Goal: Information Seeking & Learning: Understand process/instructions

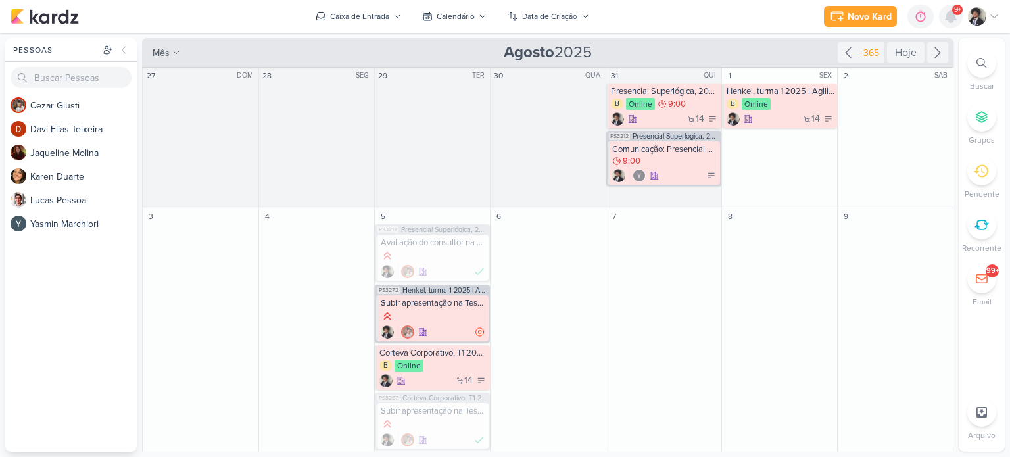
click at [945, 20] on icon at bounding box center [950, 17] width 11 height 12
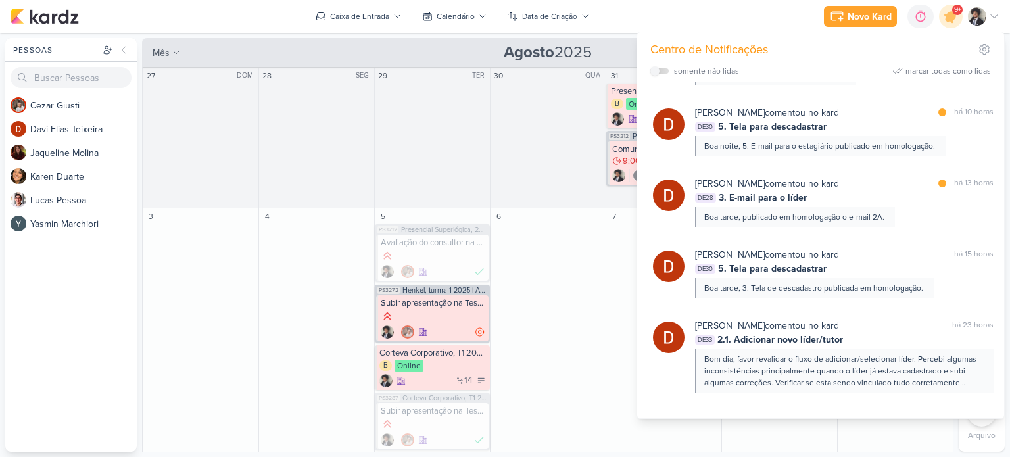
scroll to position [502, 0]
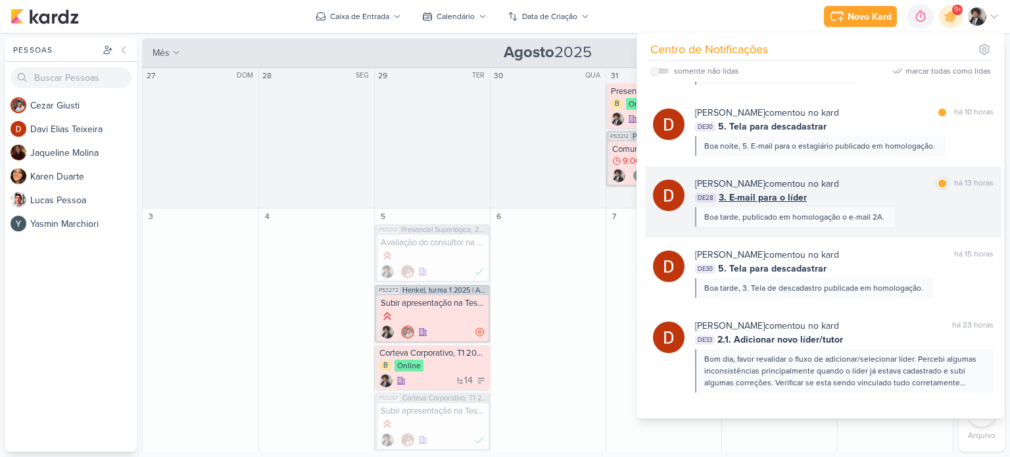
click at [794, 191] on span "3. E-mail para o líder" at bounding box center [763, 198] width 88 height 14
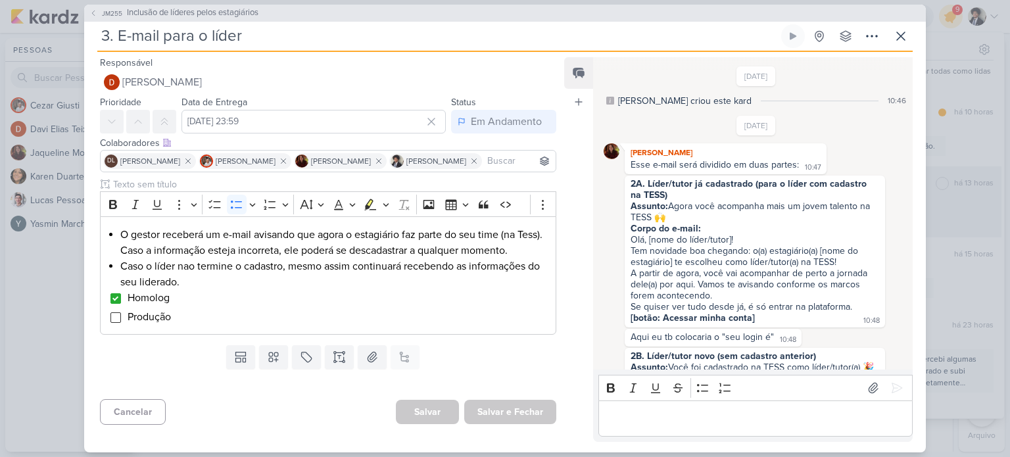
scroll to position [705, 0]
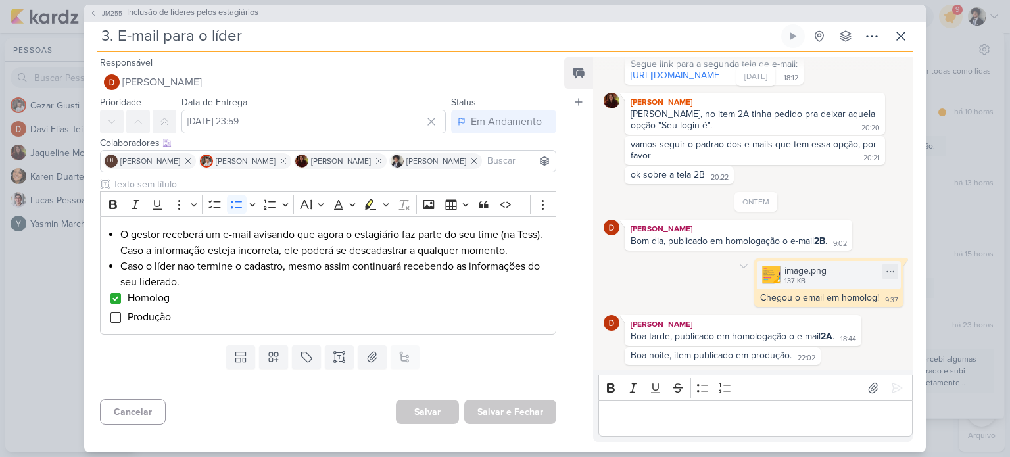
click at [813, 278] on div "137 KB" at bounding box center [805, 281] width 42 height 11
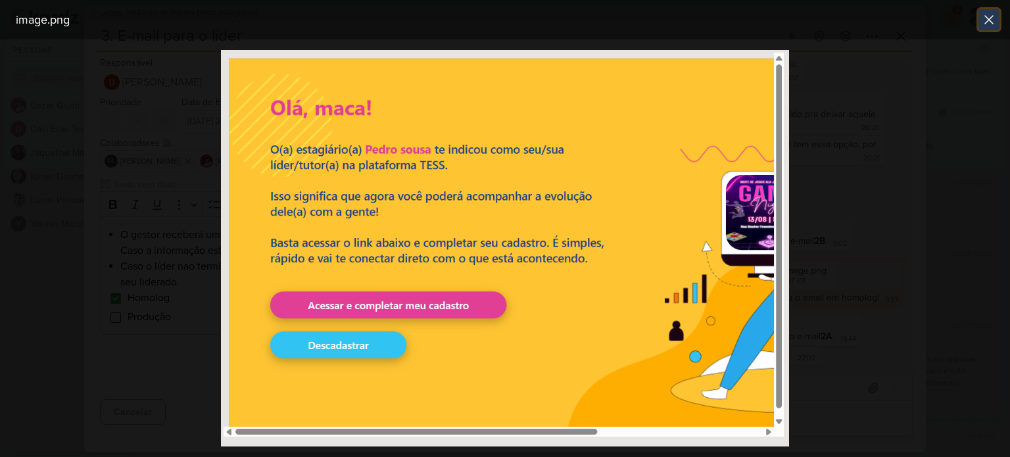
click at [994, 18] on icon at bounding box center [989, 20] width 16 height 16
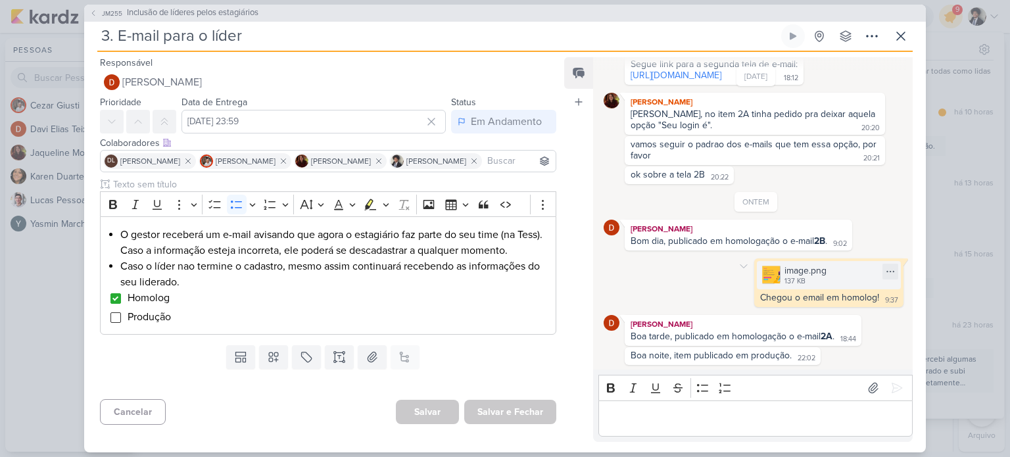
scroll to position [705, 0]
click at [902, 43] on icon at bounding box center [901, 36] width 16 height 16
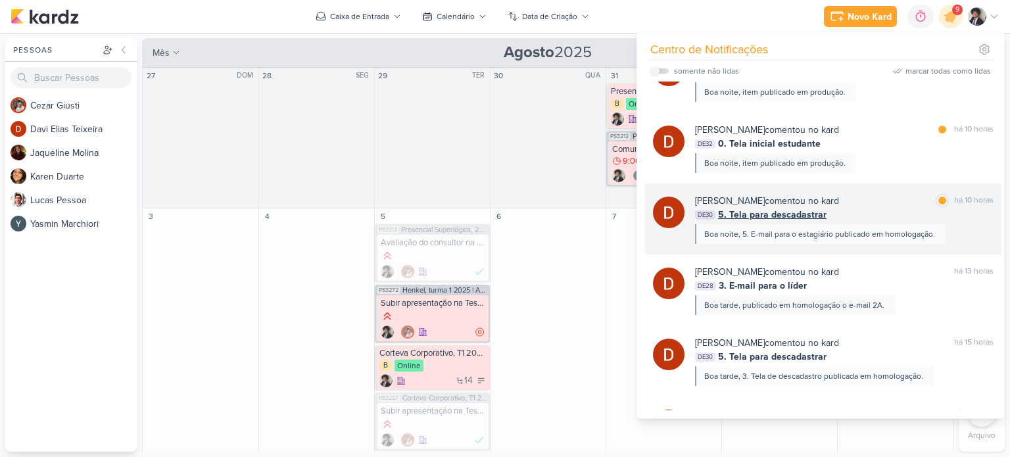
scroll to position [415, 0]
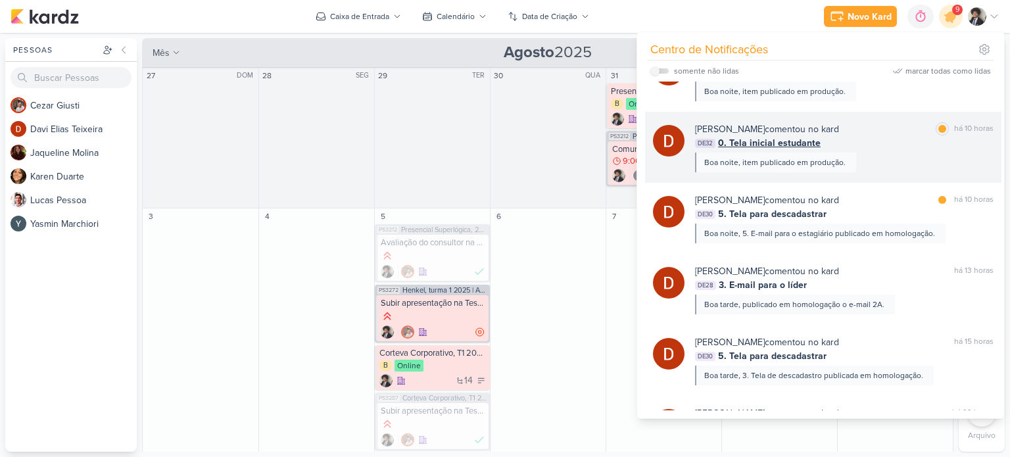
click at [797, 146] on span "0. Tela inicial estudante" at bounding box center [769, 143] width 103 height 14
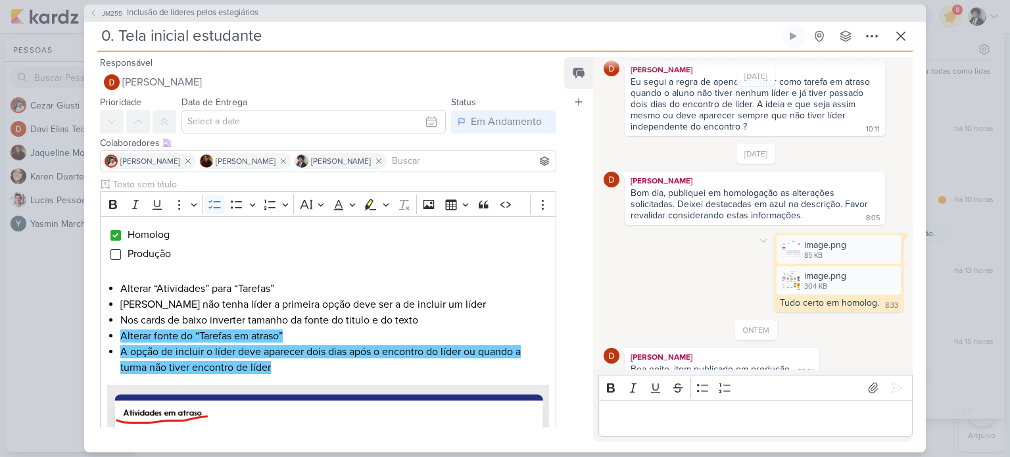
scroll to position [437, 0]
click at [811, 281] on div "304 KB" at bounding box center [825, 286] width 42 height 11
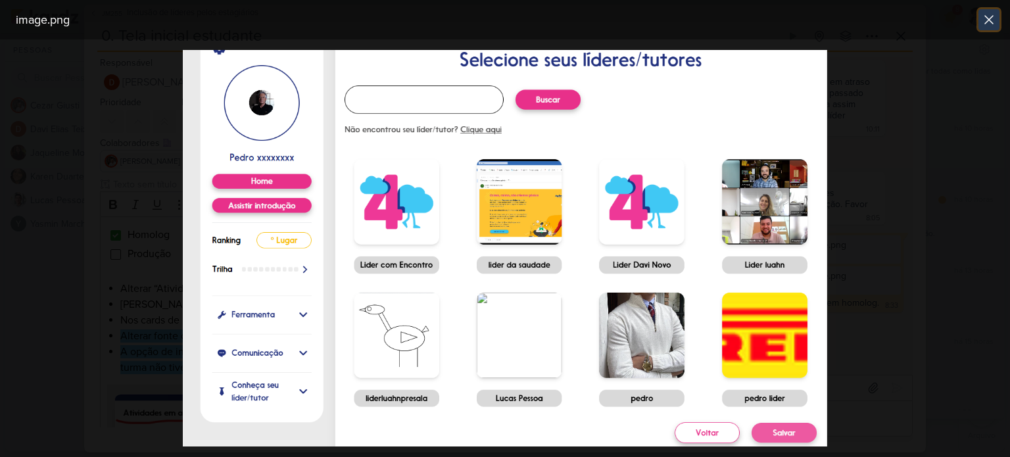
click at [993, 22] on icon at bounding box center [989, 20] width 16 height 16
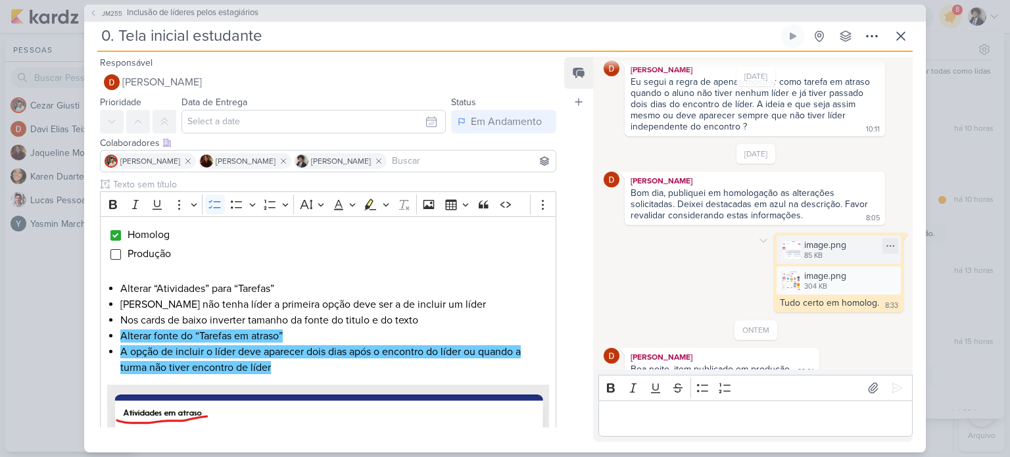
click at [827, 238] on div "image.png" at bounding box center [825, 245] width 42 height 14
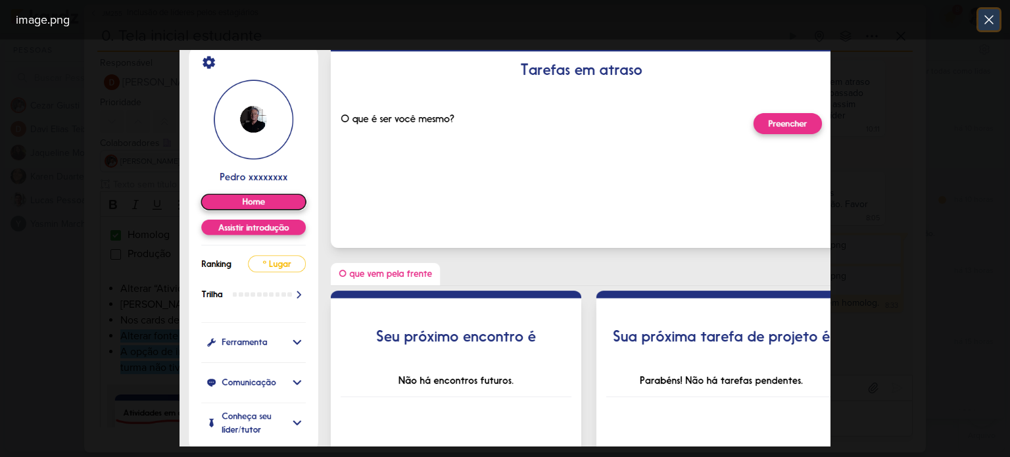
click at [987, 23] on icon at bounding box center [989, 20] width 16 height 16
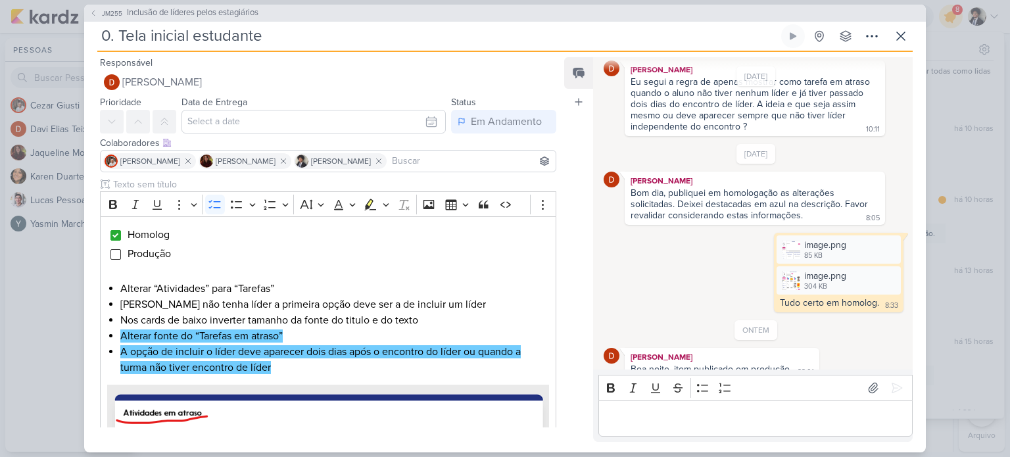
click at [659, 417] on p "Editor editing area: main" at bounding box center [755, 418] width 300 height 16
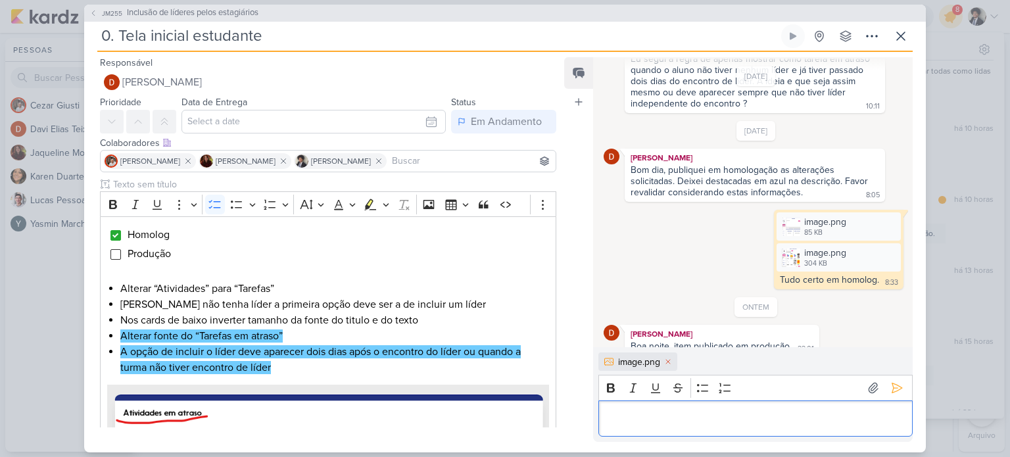
click at [668, 415] on p "Editor editing area: main" at bounding box center [755, 418] width 300 height 16
click at [890, 388] on icon at bounding box center [896, 387] width 13 height 13
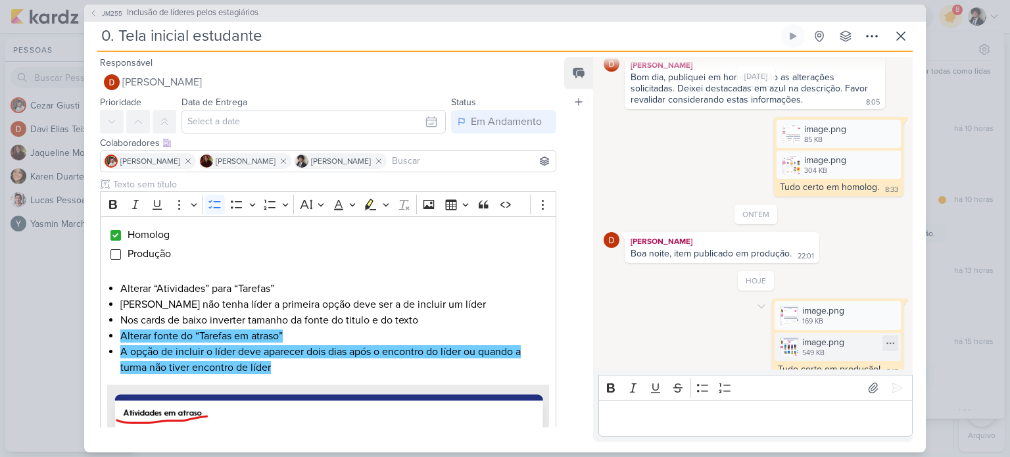
click at [845, 335] on div "image.png 549 KB" at bounding box center [837, 347] width 126 height 28
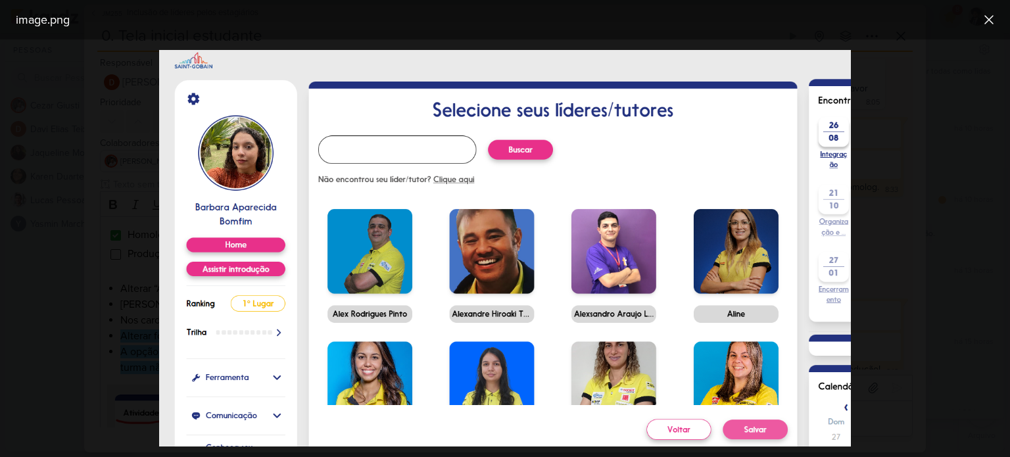
click at [934, 224] on div at bounding box center [505, 247] width 1010 height 417
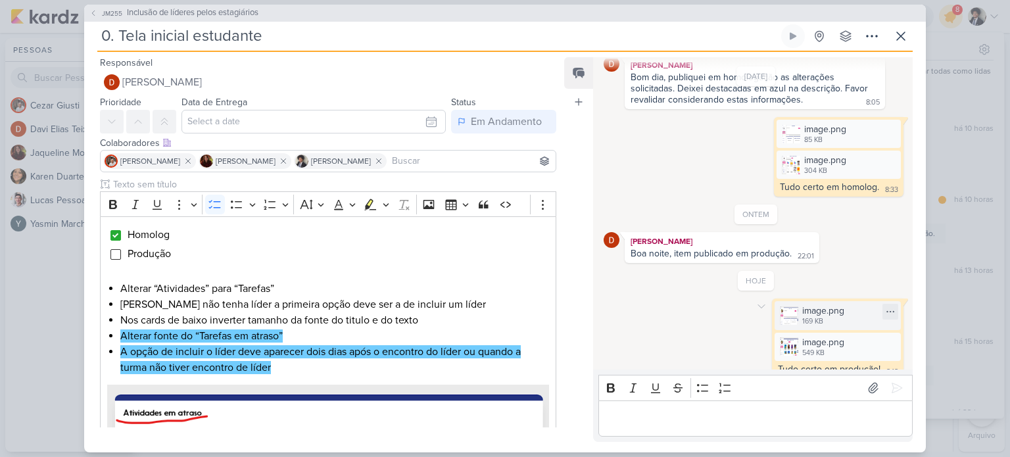
click at [836, 304] on div "image.png" at bounding box center [823, 311] width 42 height 14
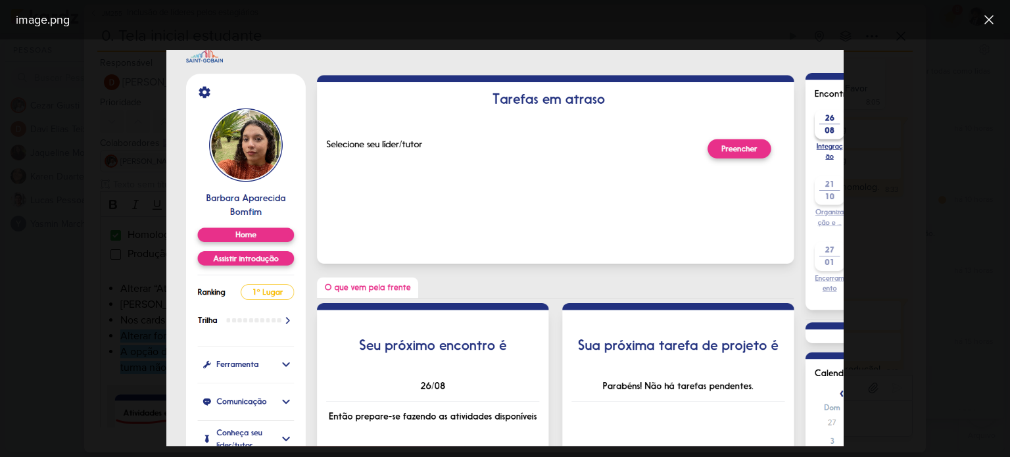
click at [865, 212] on div at bounding box center [505, 247] width 1010 height 417
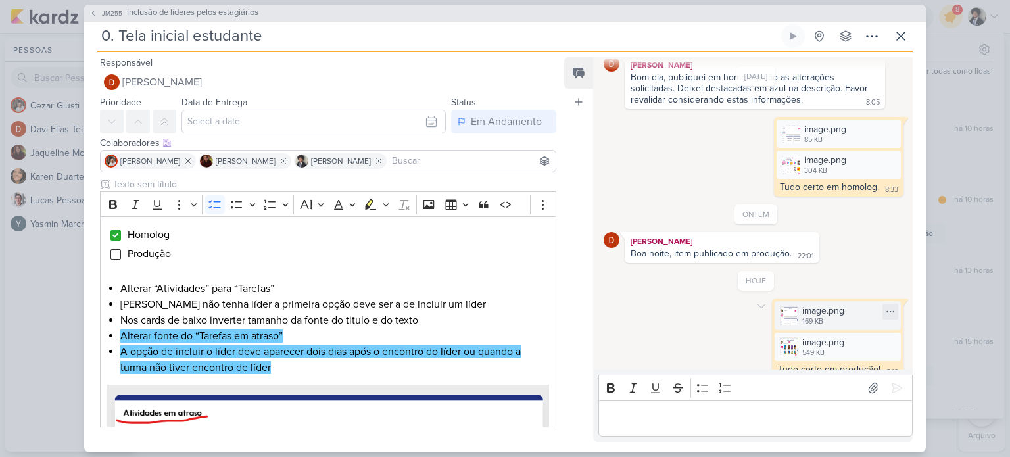
click at [805, 316] on div "169 KB" at bounding box center [823, 321] width 42 height 11
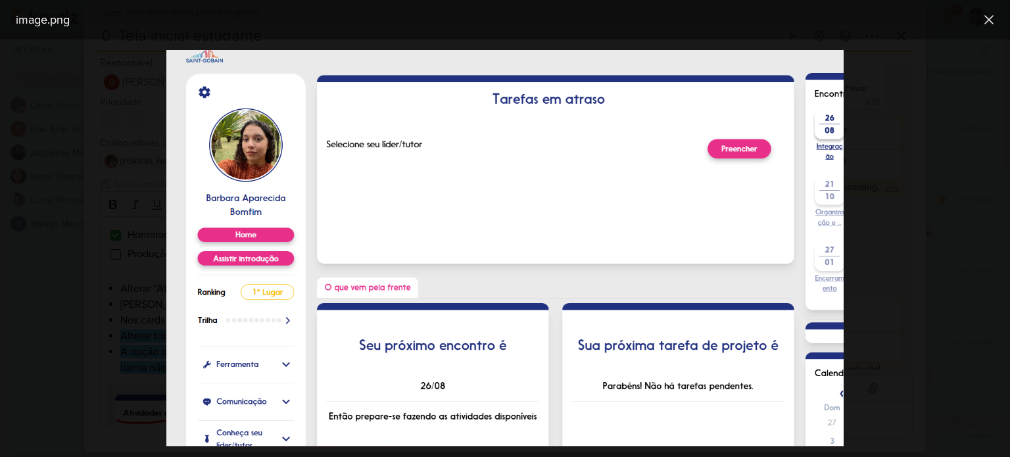
click at [899, 278] on div at bounding box center [505, 247] width 1010 height 417
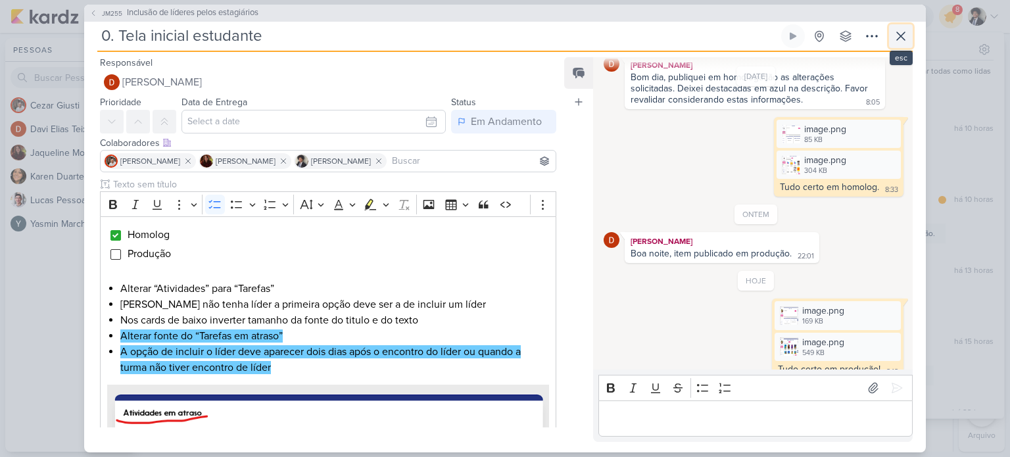
click at [896, 32] on icon at bounding box center [901, 36] width 16 height 16
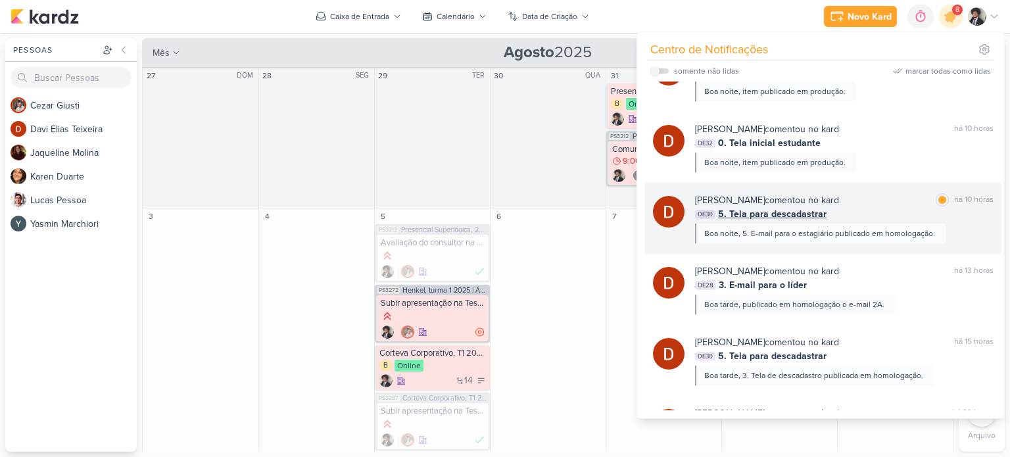
scroll to position [438, 0]
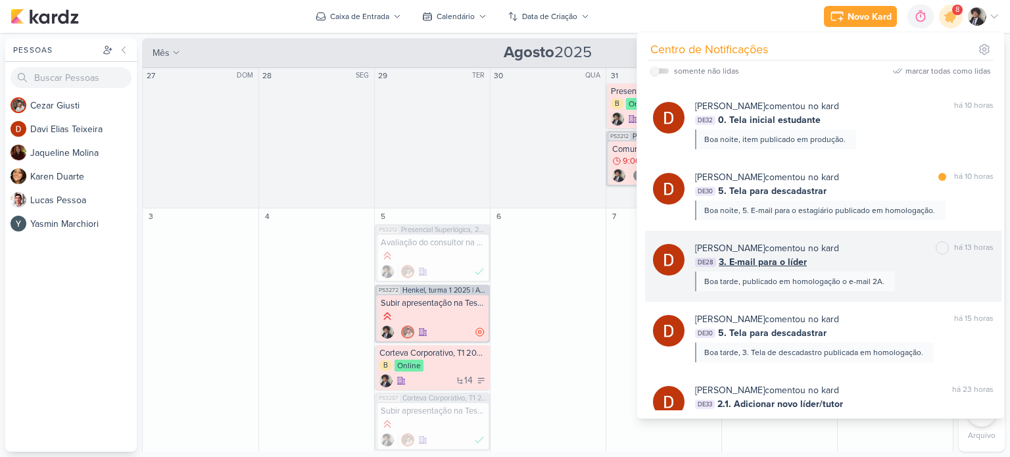
click at [771, 257] on span "3. E-mail para o líder" at bounding box center [763, 262] width 88 height 14
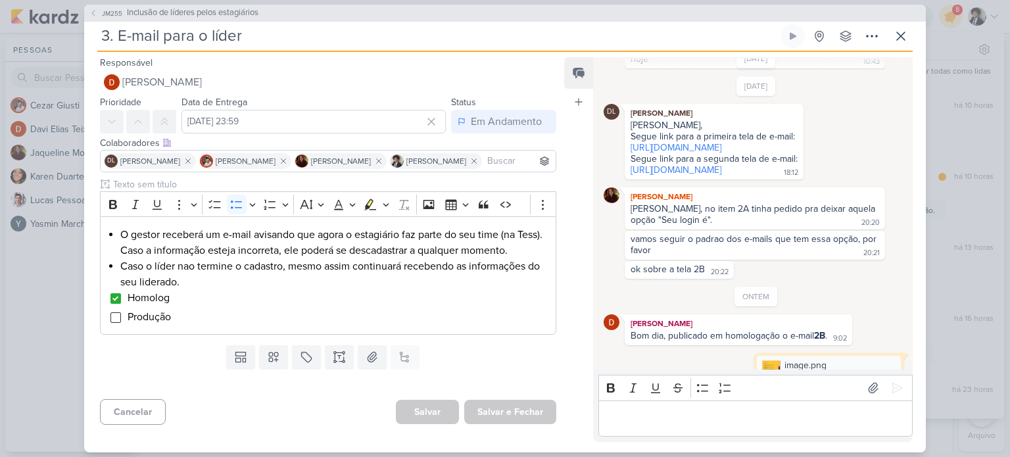
scroll to position [547, 0]
click at [728, 143] on div "Segue link para a primeira tela de e-mail:" at bounding box center [713, 136] width 167 height 11
click at [721, 154] on link "[URL][DOMAIN_NAME]" at bounding box center [675, 148] width 91 height 11
click at [714, 176] on link "[URL][DOMAIN_NAME]" at bounding box center [675, 170] width 91 height 11
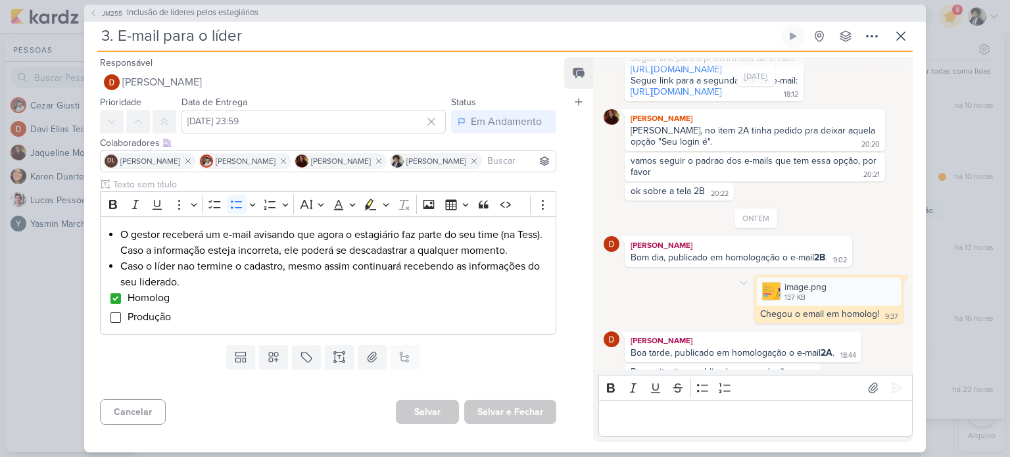
scroll to position [705, 0]
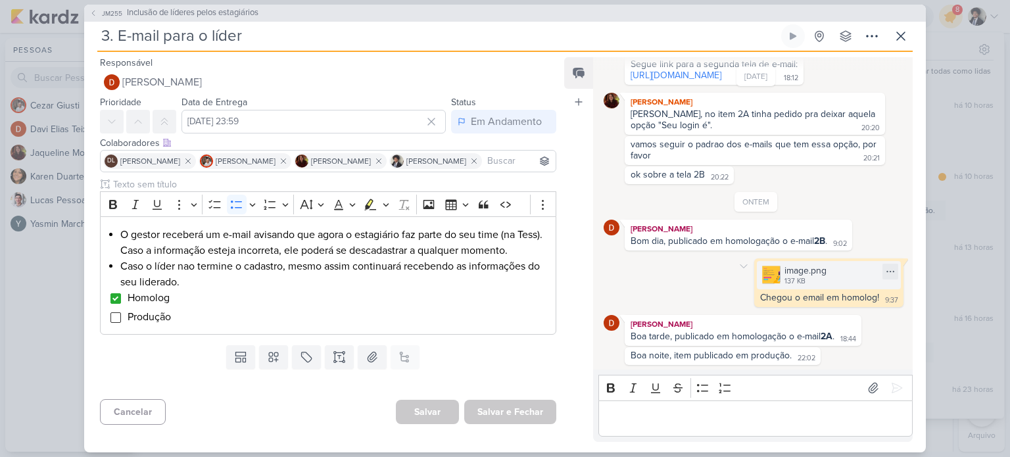
click at [798, 272] on div "image.png" at bounding box center [805, 271] width 42 height 14
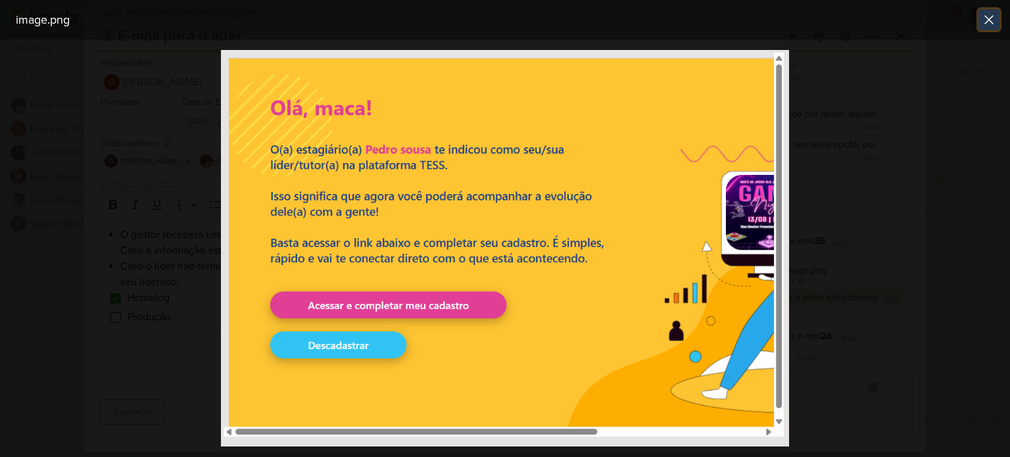
click at [985, 18] on icon at bounding box center [989, 20] width 16 height 16
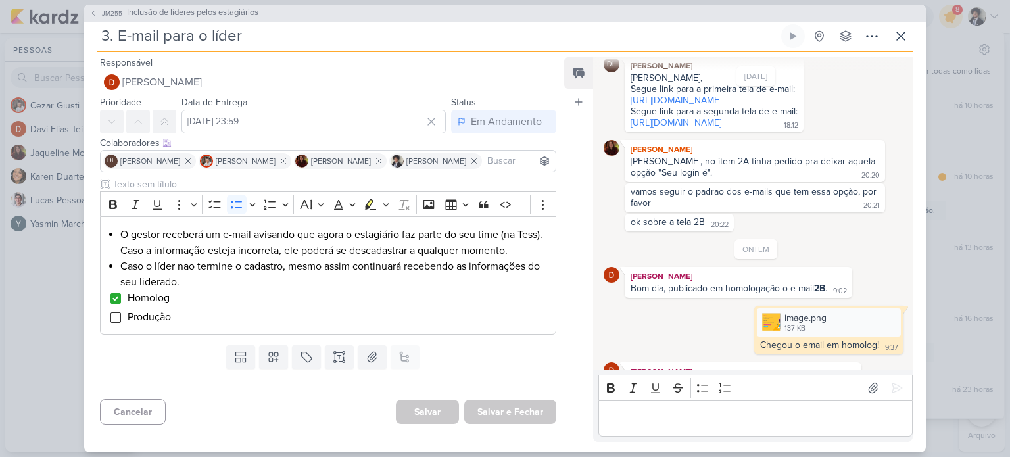
scroll to position [544, 0]
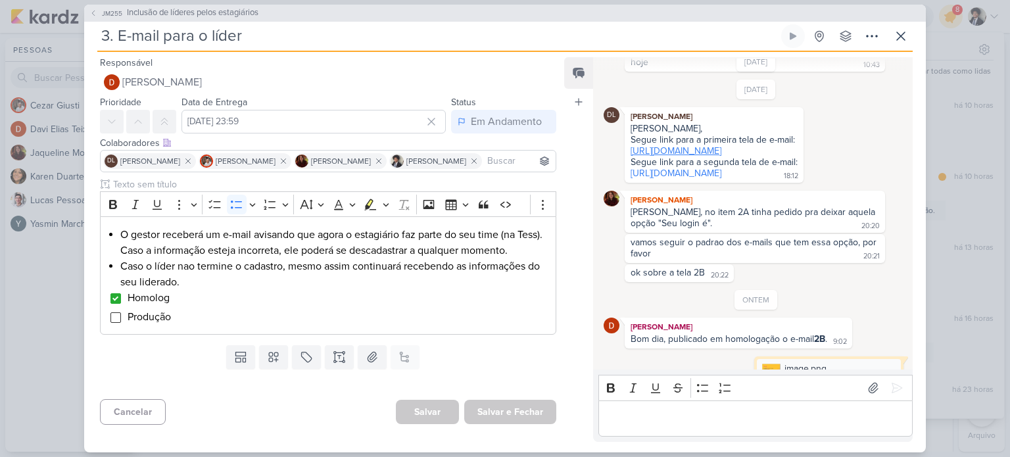
click at [700, 156] on link "[URL][DOMAIN_NAME]" at bounding box center [675, 150] width 91 height 11
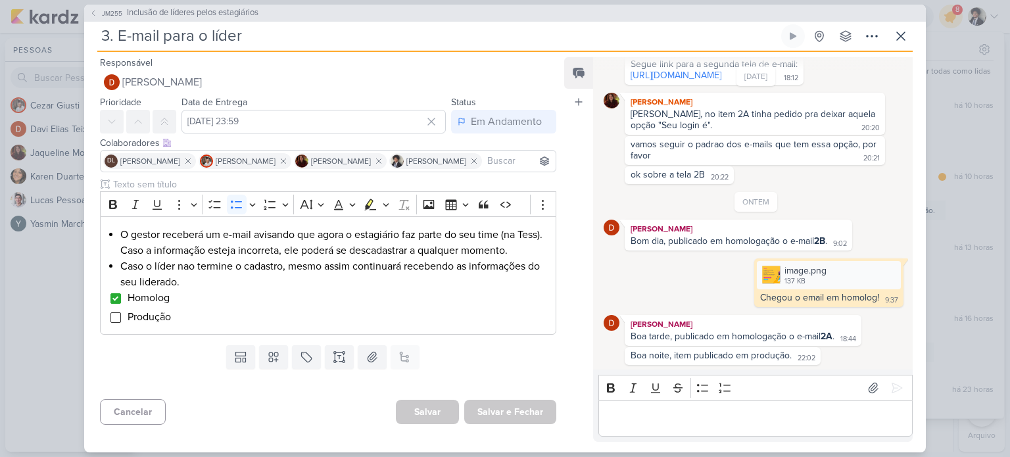
scroll to position [705, 0]
click at [642, 412] on p "Editor editing area: main" at bounding box center [755, 418] width 300 height 16
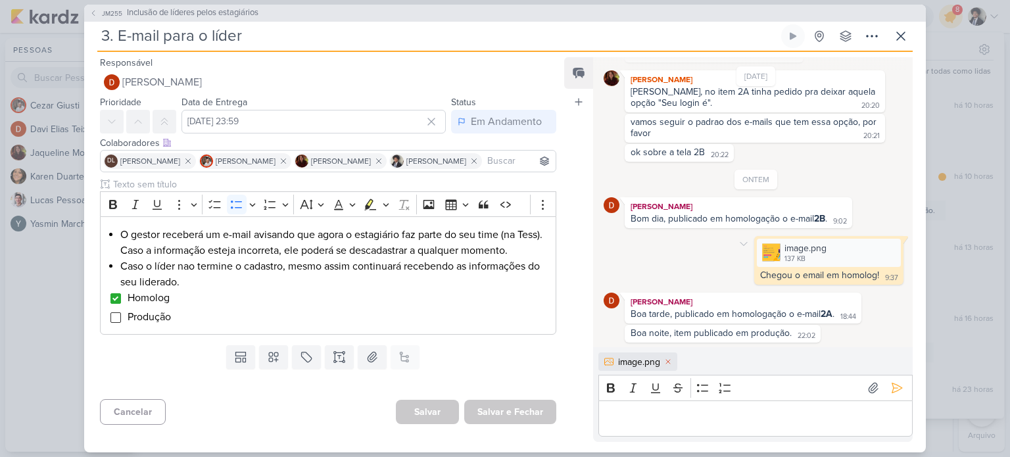
click at [655, 270] on div "image.png 137 KB Adicionar ao Kard [GEOGRAPHIC_DATA] Chegou o email em homolog!…" at bounding box center [756, 260] width 305 height 49
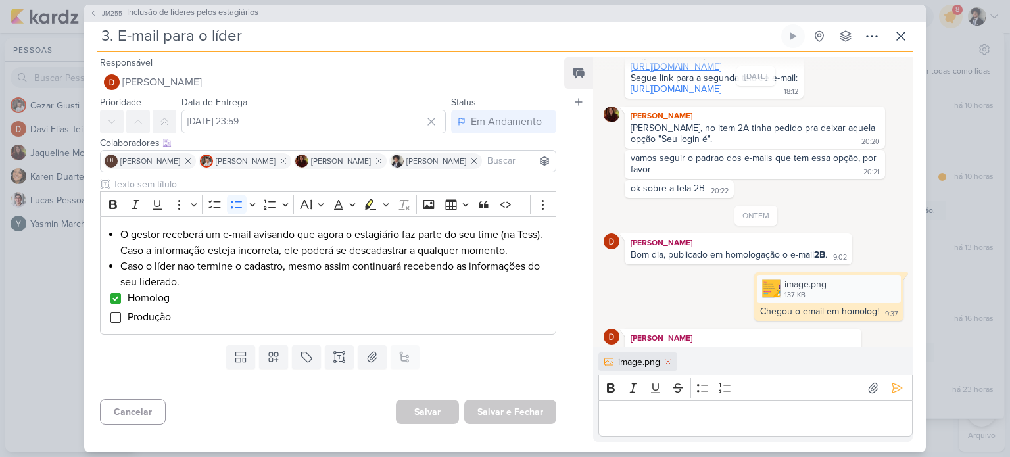
click at [692, 72] on link "[URL][DOMAIN_NAME]" at bounding box center [675, 66] width 91 height 11
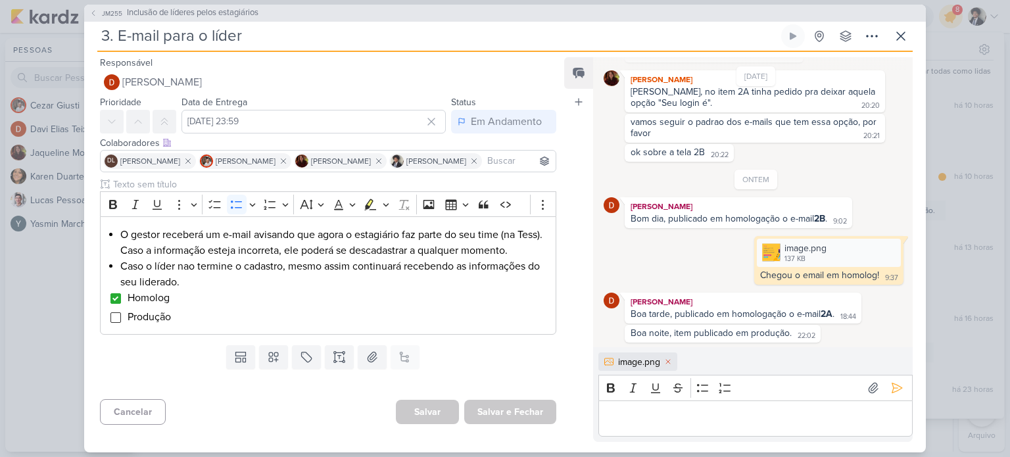
click at [788, 215] on div "[PERSON_NAME] Bom dia, publicado em homologação o e-mail 2B . 9:02 9:02" at bounding box center [738, 212] width 227 height 31
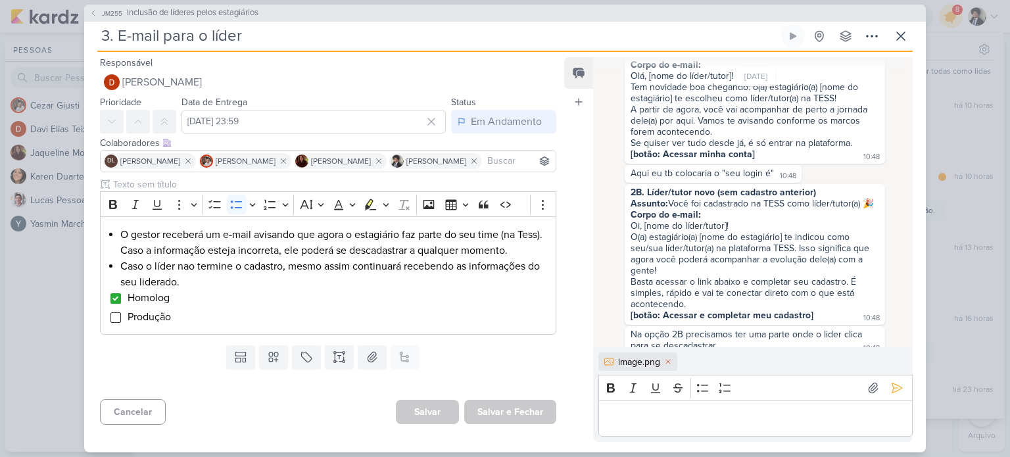
scroll to position [164, 0]
click at [636, 416] on p "Editor editing area: main" at bounding box center [755, 418] width 300 height 16
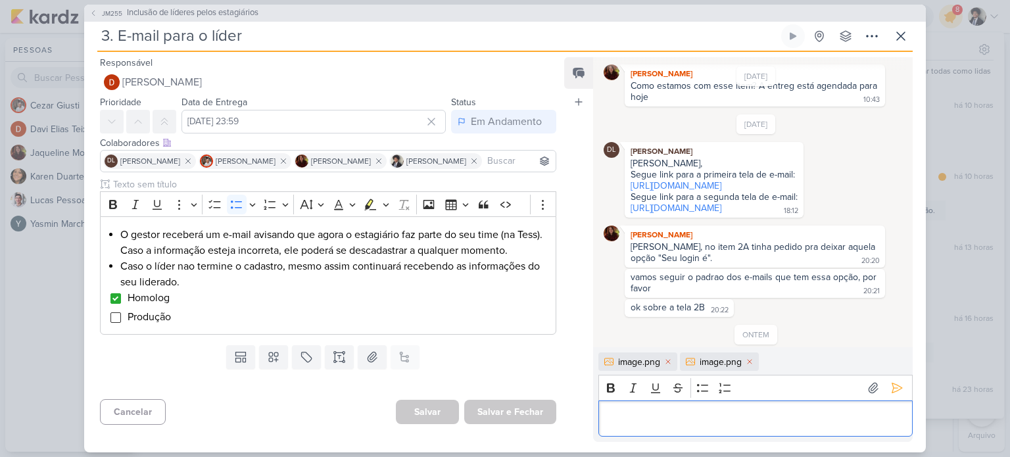
scroll to position [728, 0]
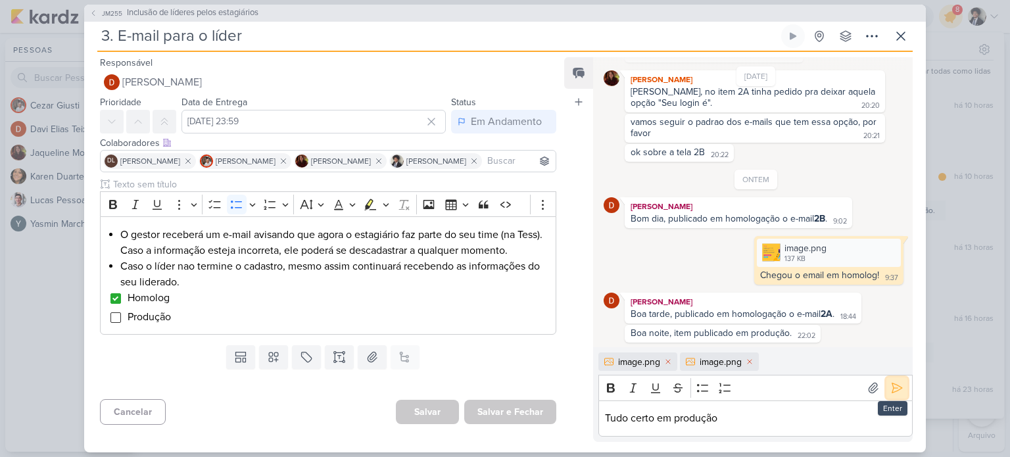
click at [890, 389] on icon at bounding box center [896, 387] width 13 height 13
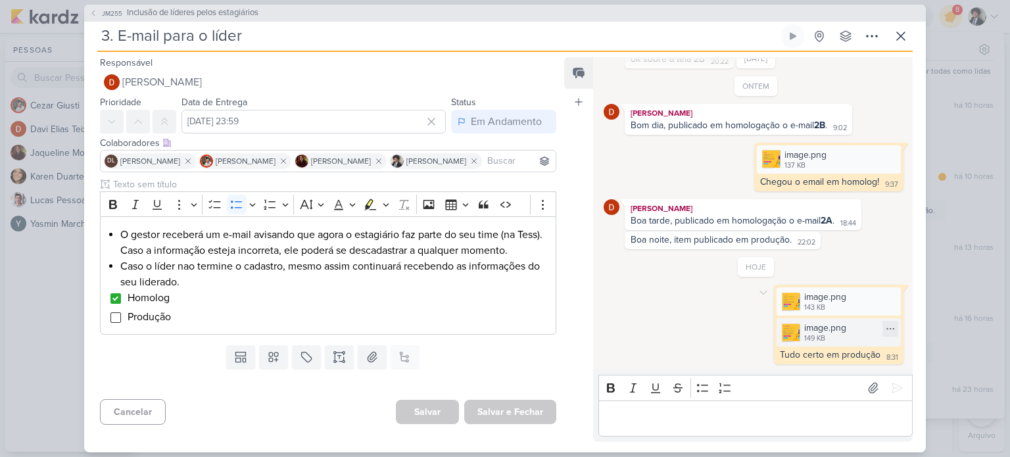
click at [790, 336] on img at bounding box center [791, 332] width 18 height 18
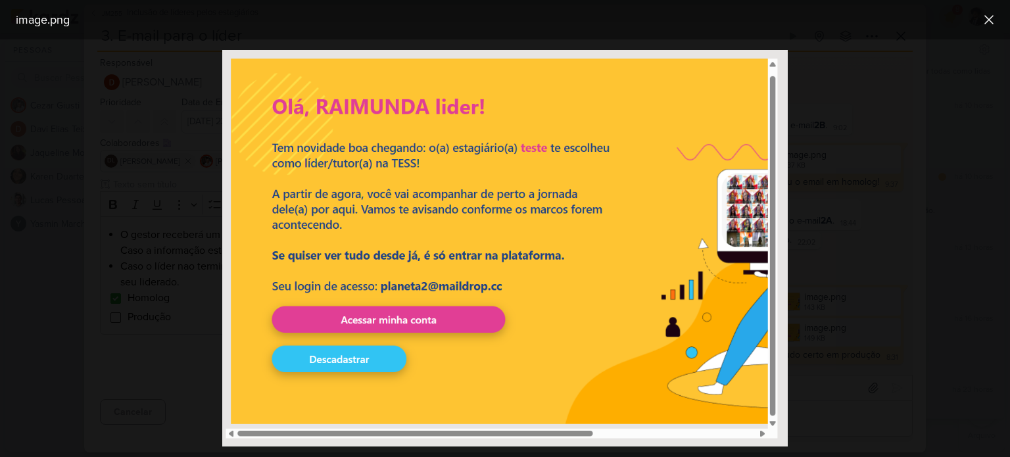
click at [818, 279] on div at bounding box center [505, 247] width 1010 height 417
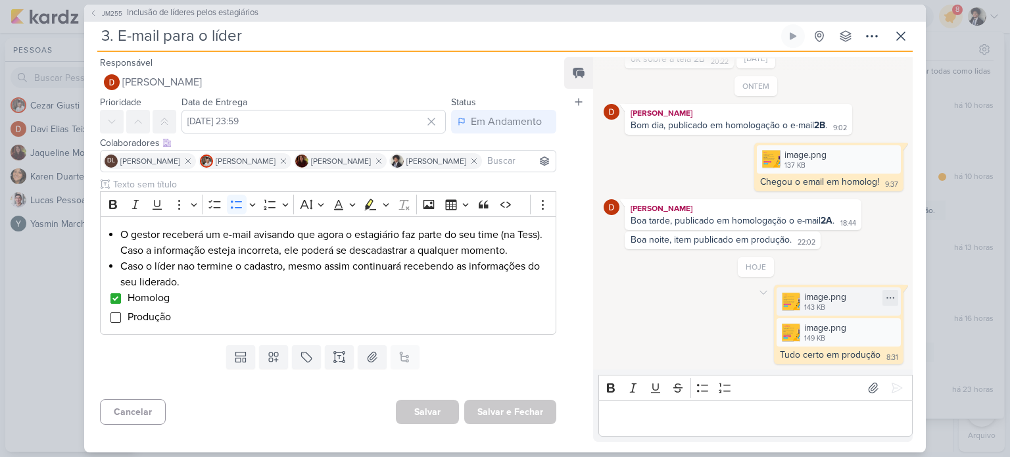
click at [810, 296] on div "image.png" at bounding box center [825, 297] width 42 height 14
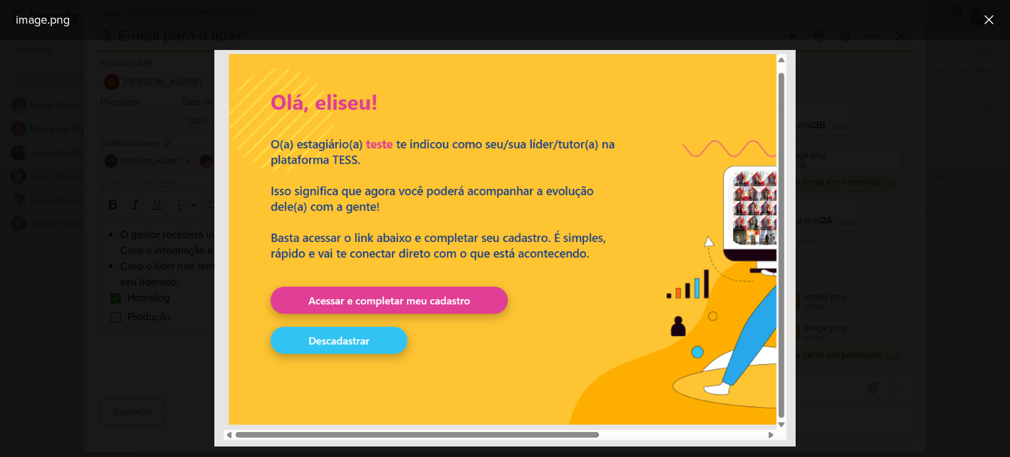
click at [840, 282] on div at bounding box center [505, 247] width 1010 height 417
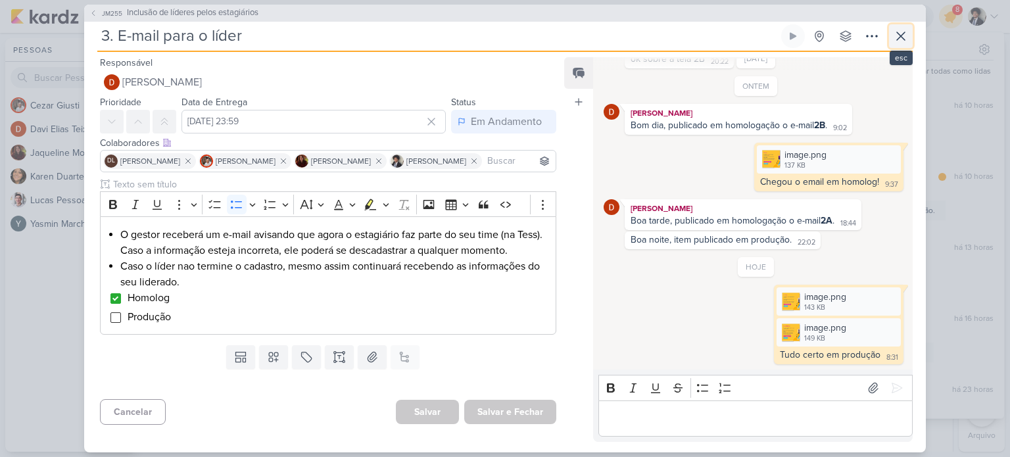
click at [902, 35] on icon at bounding box center [901, 36] width 16 height 16
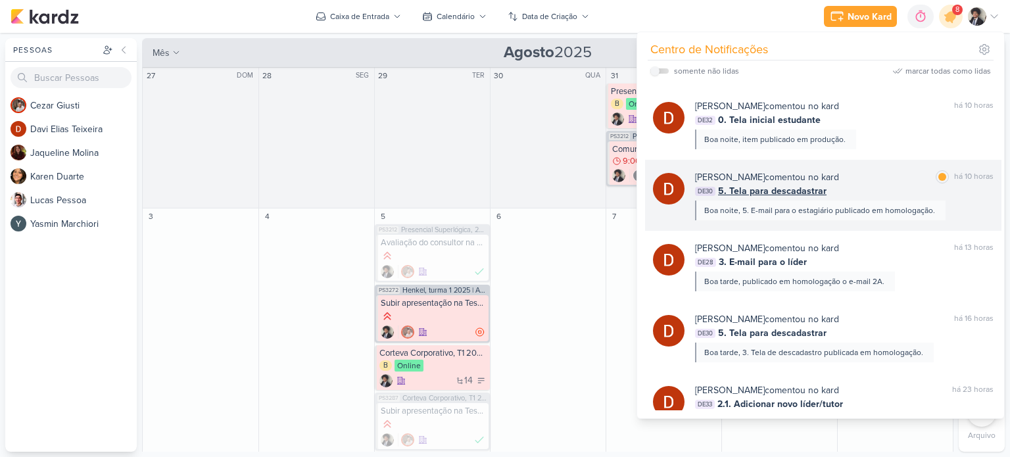
click at [778, 189] on span "5. Tela para descadastrar" at bounding box center [772, 191] width 108 height 14
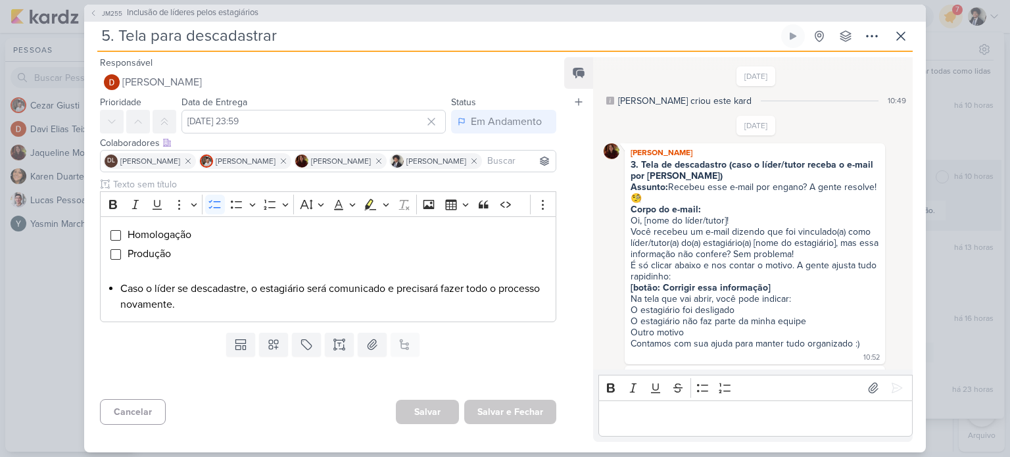
scroll to position [913, 0]
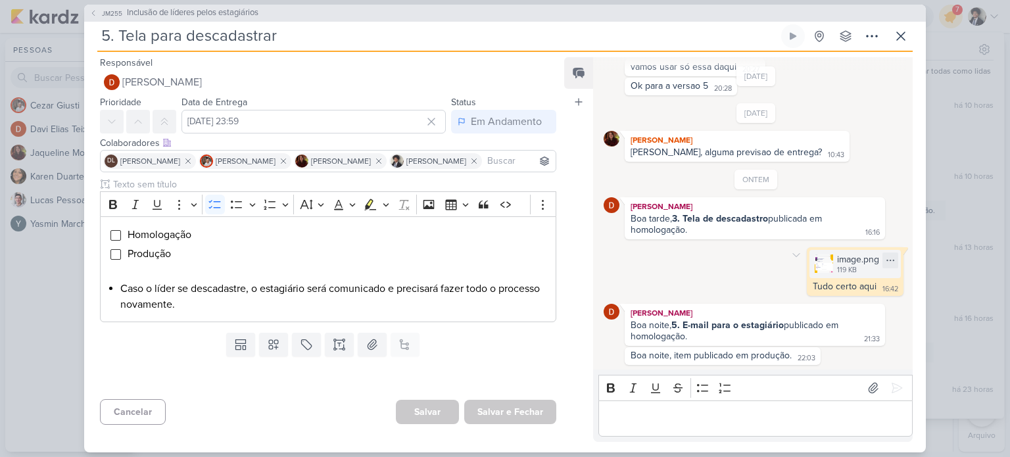
click at [844, 273] on div "119 KB" at bounding box center [858, 270] width 42 height 11
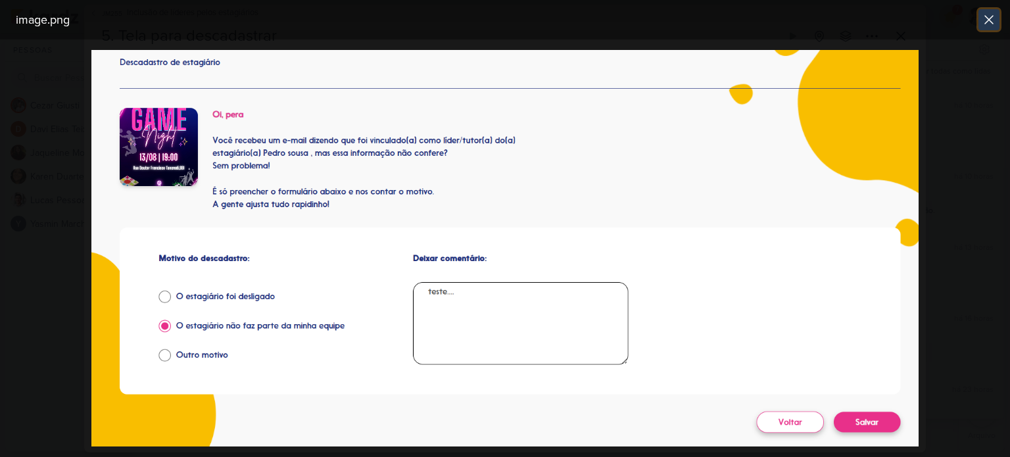
click at [989, 23] on icon at bounding box center [989, 20] width 16 height 16
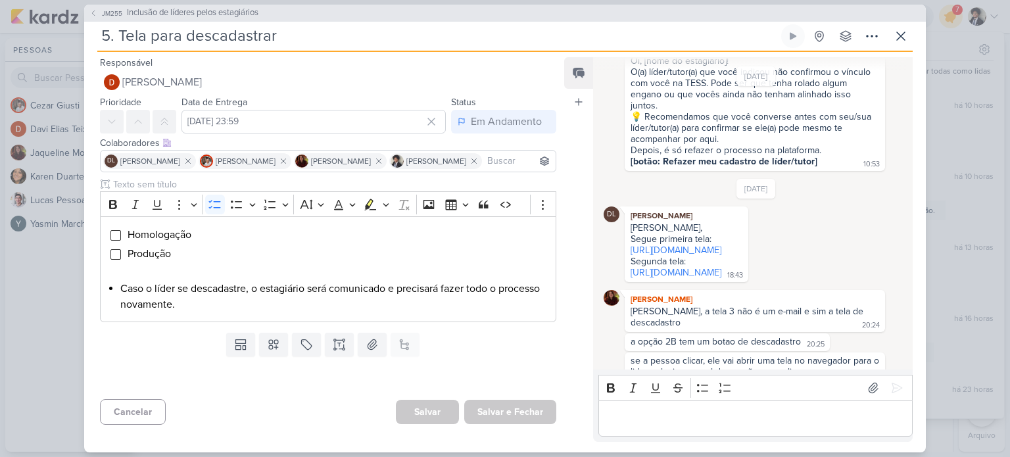
scroll to position [341, 0]
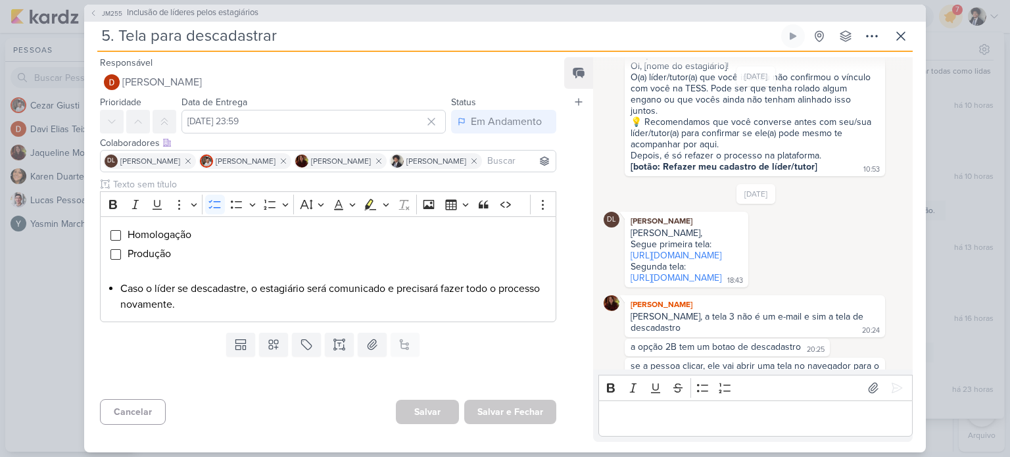
drag, startPoint x: 730, startPoint y: 208, endPoint x: 678, endPoint y: 192, distance: 54.5
click at [678, 192] on div "[DATE] DL [PERSON_NAME] Olá Jaque, Segue primeira tela: [URL][DOMAIN_NAME] Segu…" at bounding box center [756, 400] width 305 height 432
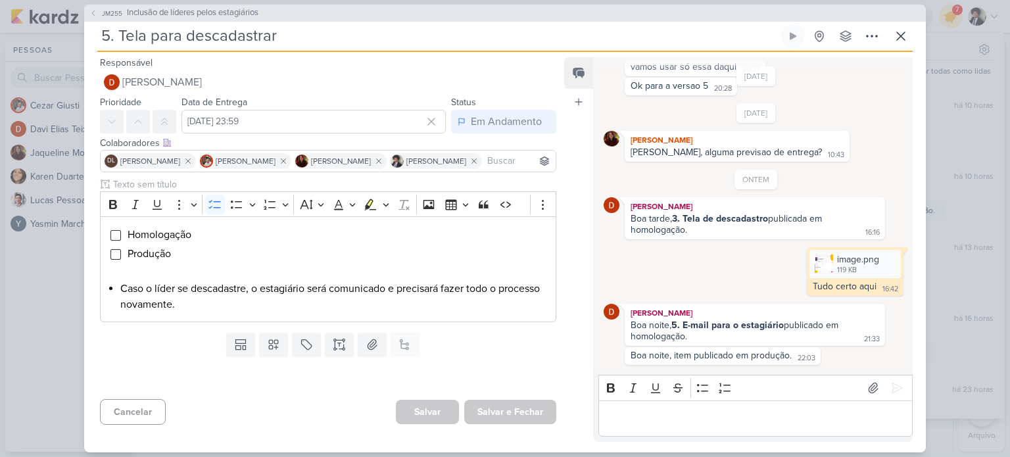
scroll to position [913, 0]
click at [665, 412] on p "Editor editing area: main" at bounding box center [755, 418] width 300 height 16
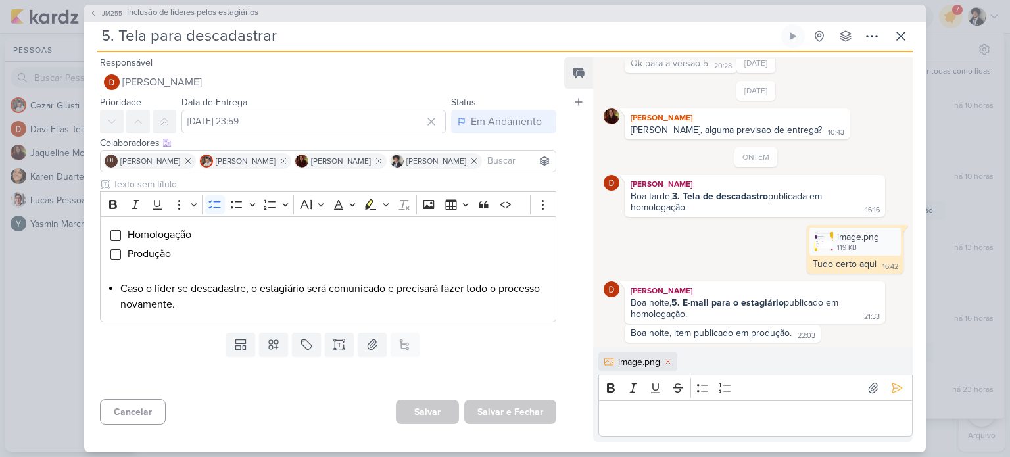
scroll to position [936, 0]
click at [629, 413] on p "Editor editing area: main" at bounding box center [755, 418] width 300 height 16
click at [116, 238] on input "Editor editing area: main" at bounding box center [115, 235] width 11 height 11
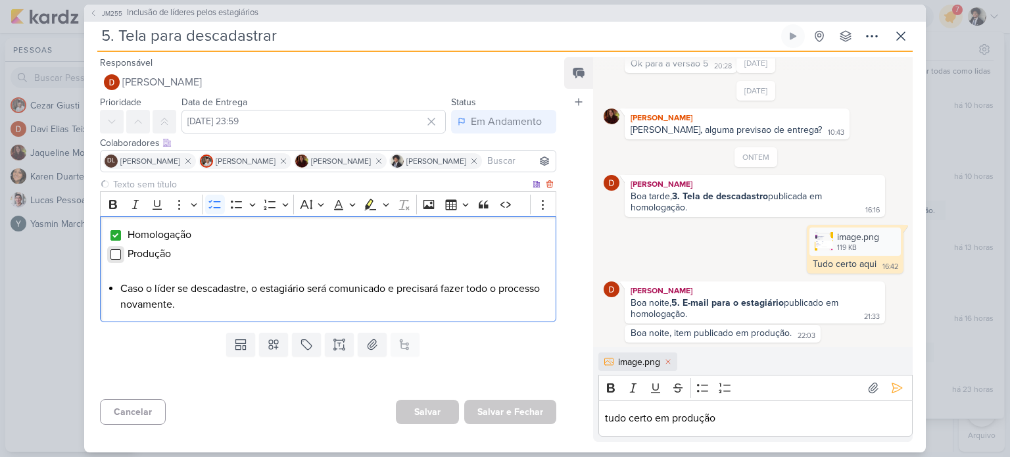
click at [116, 252] on input "Editor editing area: main" at bounding box center [115, 254] width 11 height 11
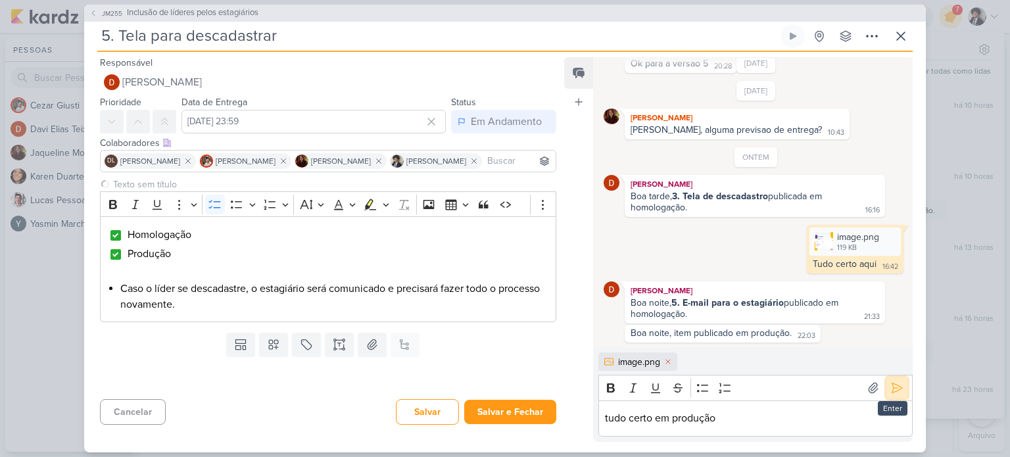
click at [895, 383] on icon at bounding box center [896, 387] width 13 height 13
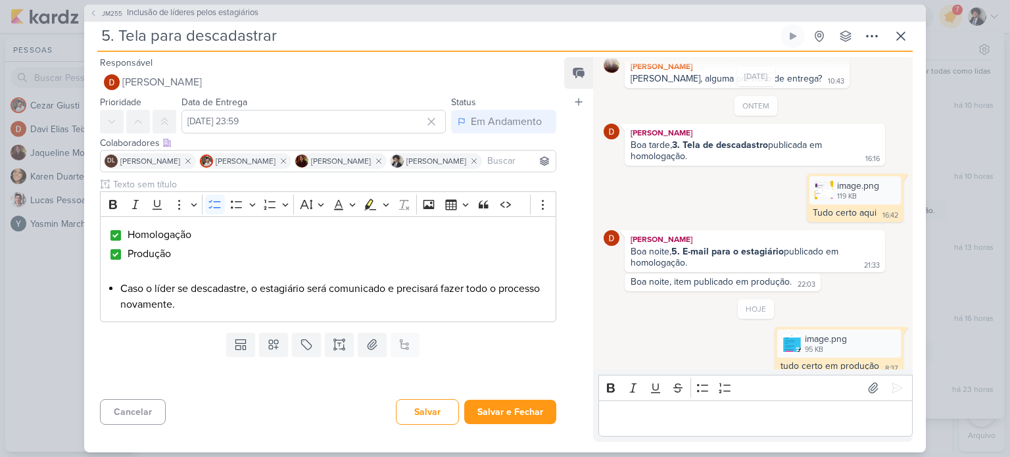
scroll to position [997, 0]
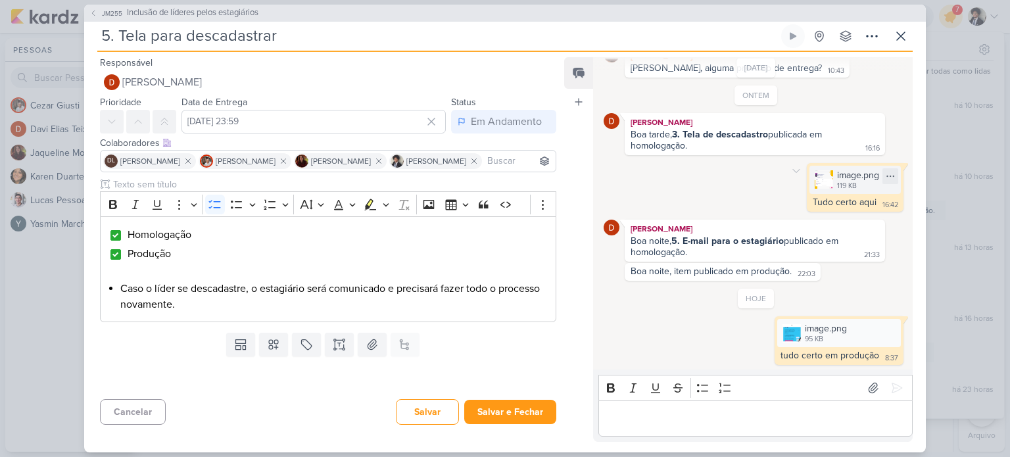
click at [837, 191] on div "119 KB" at bounding box center [858, 186] width 42 height 11
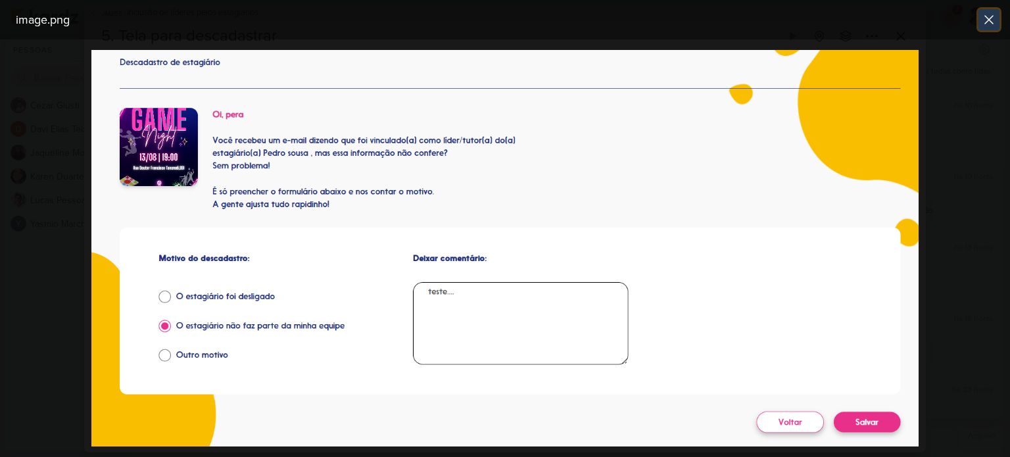
click at [987, 14] on icon at bounding box center [989, 20] width 16 height 16
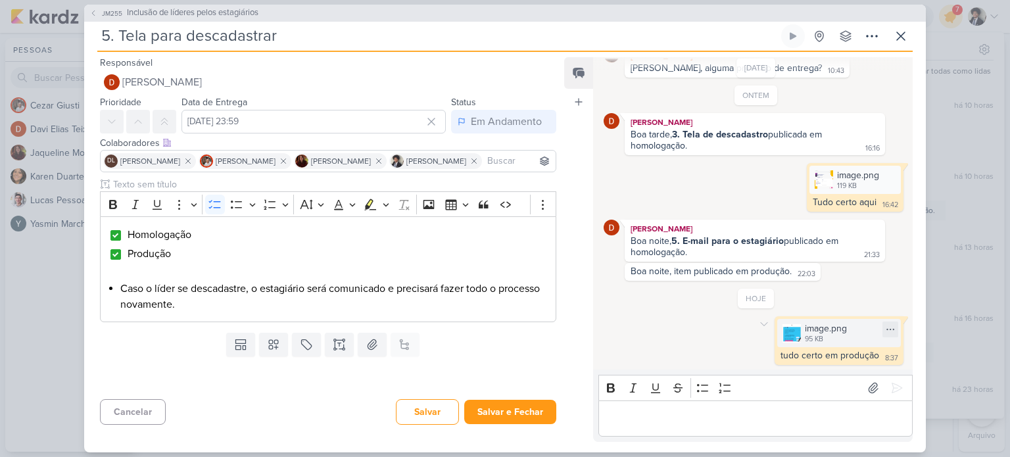
click at [849, 331] on div "image.png 95 KB" at bounding box center [839, 333] width 124 height 28
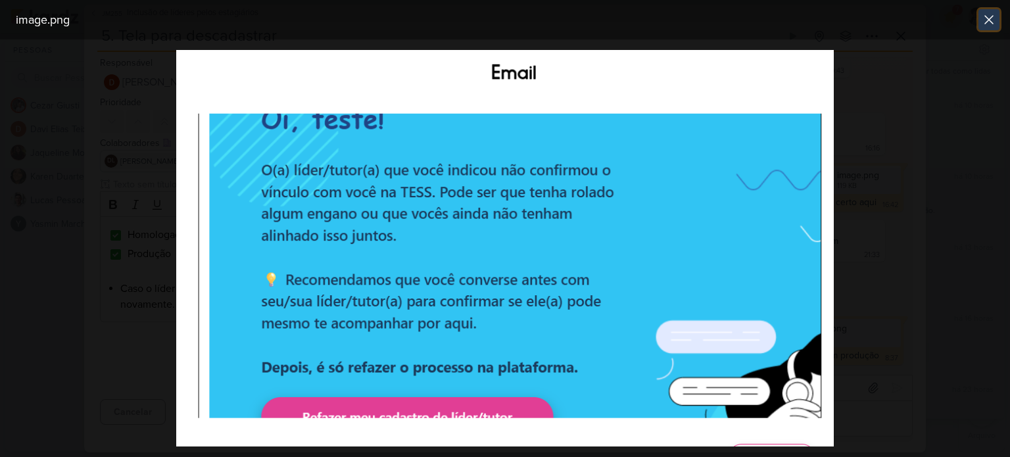
click at [994, 19] on icon at bounding box center [989, 20] width 16 height 16
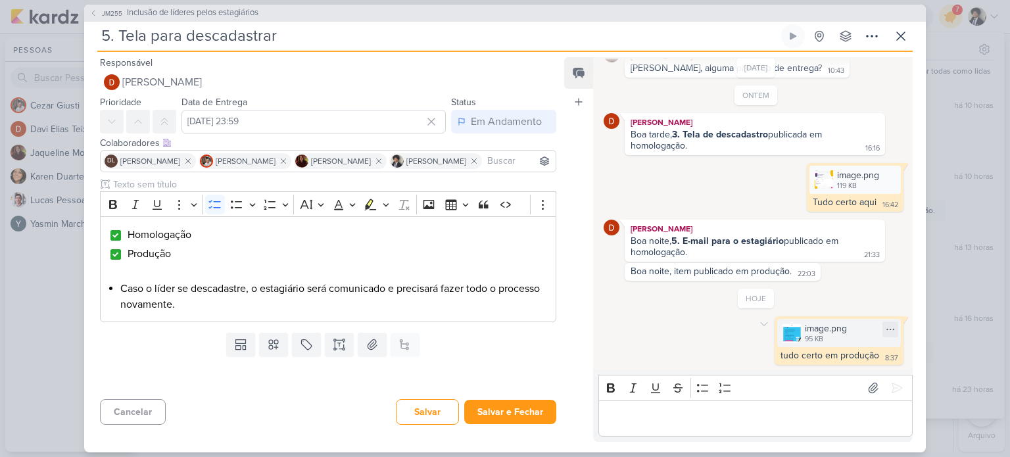
click at [832, 341] on div "95 KB" at bounding box center [826, 339] width 42 height 11
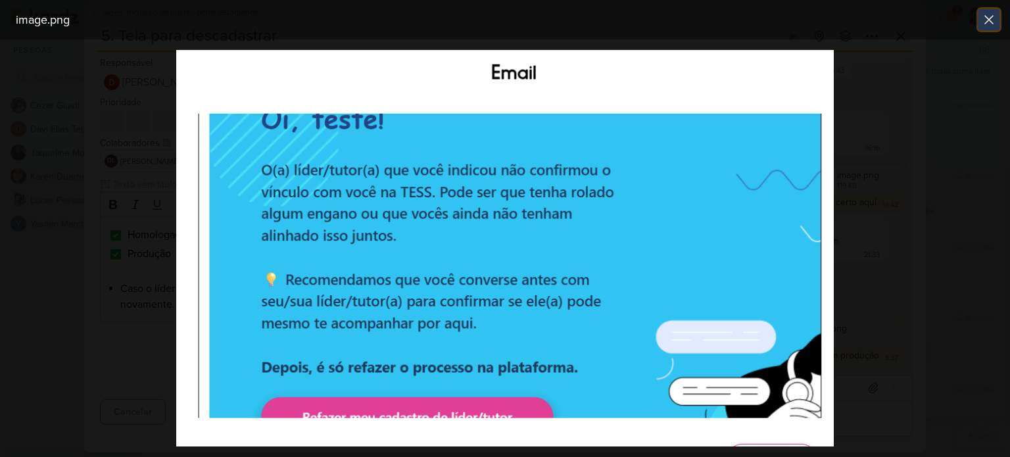
click at [987, 23] on icon at bounding box center [989, 20] width 16 height 16
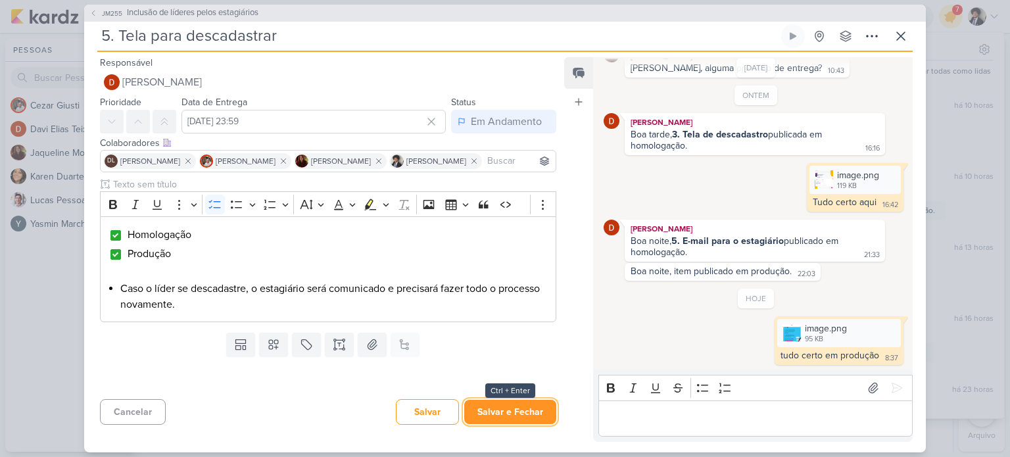
click at [527, 407] on button "Salvar e Fechar" at bounding box center [510, 412] width 92 height 24
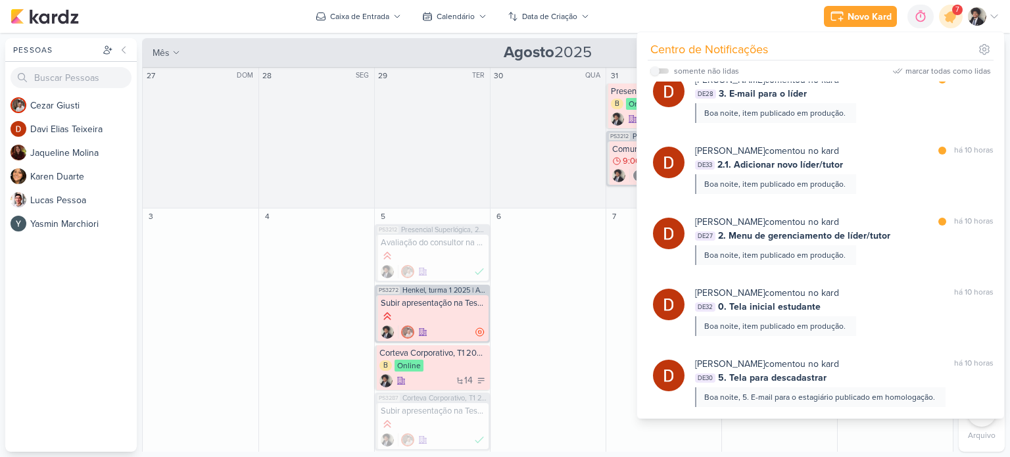
scroll to position [252, 0]
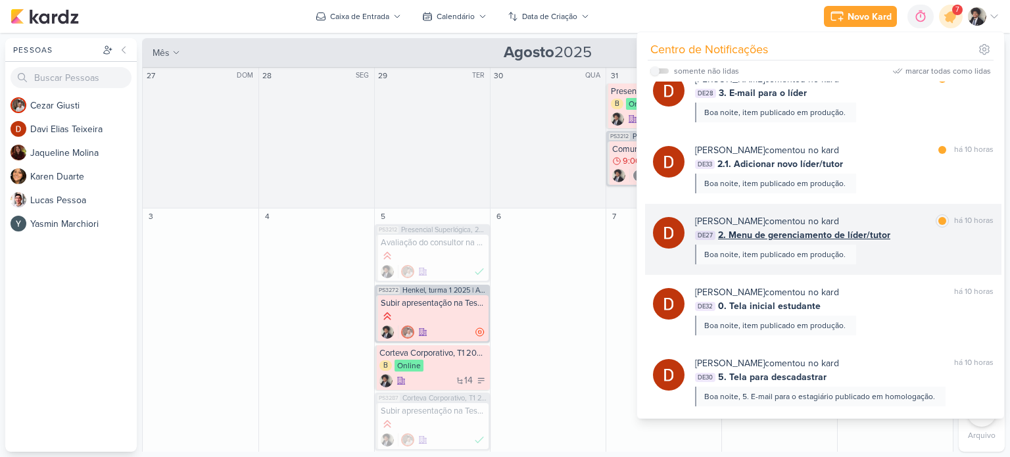
click at [808, 239] on span "2. Menu de gerenciamento de líder/tutor" at bounding box center [804, 235] width 172 height 14
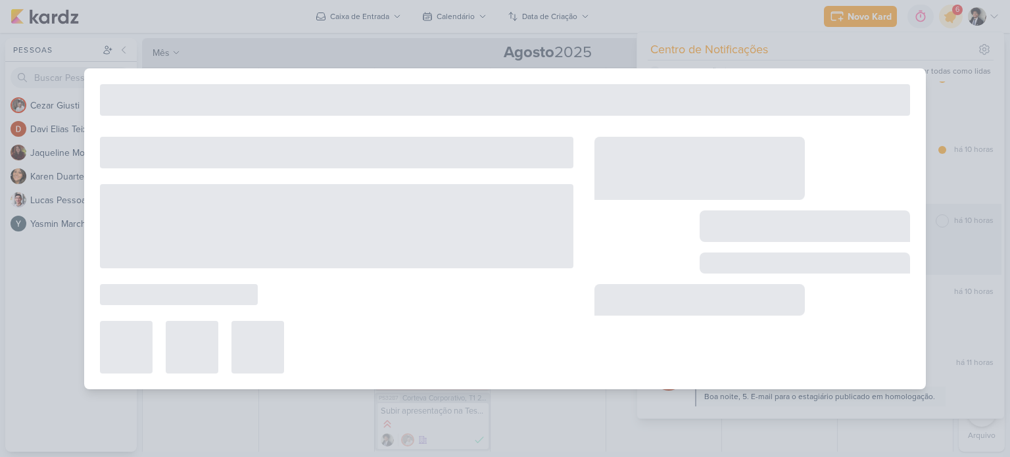
type input "2. Menu de gerenciamento de líder/tutor"
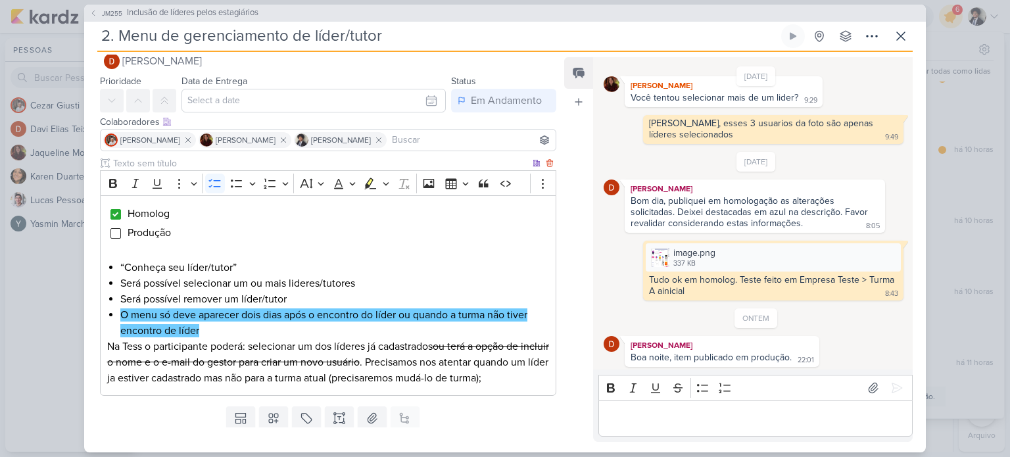
scroll to position [23, 0]
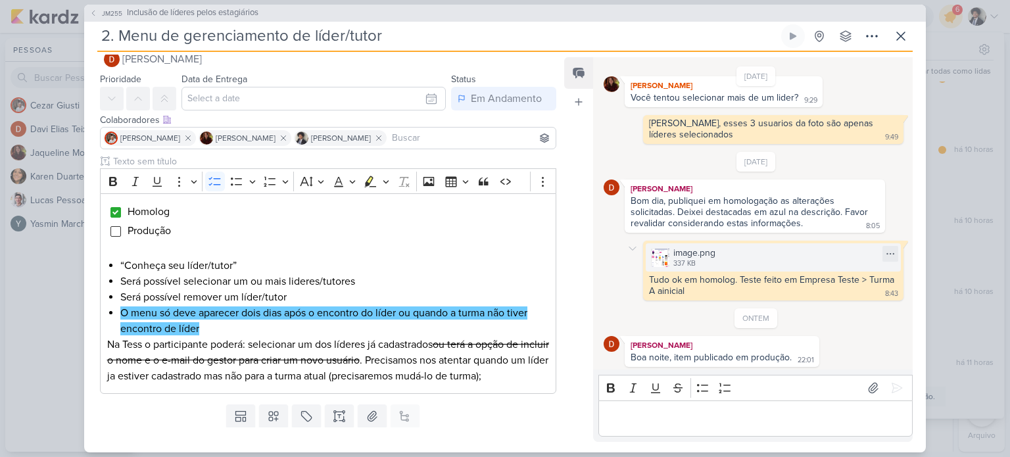
click at [685, 256] on div "image.png" at bounding box center [694, 253] width 42 height 14
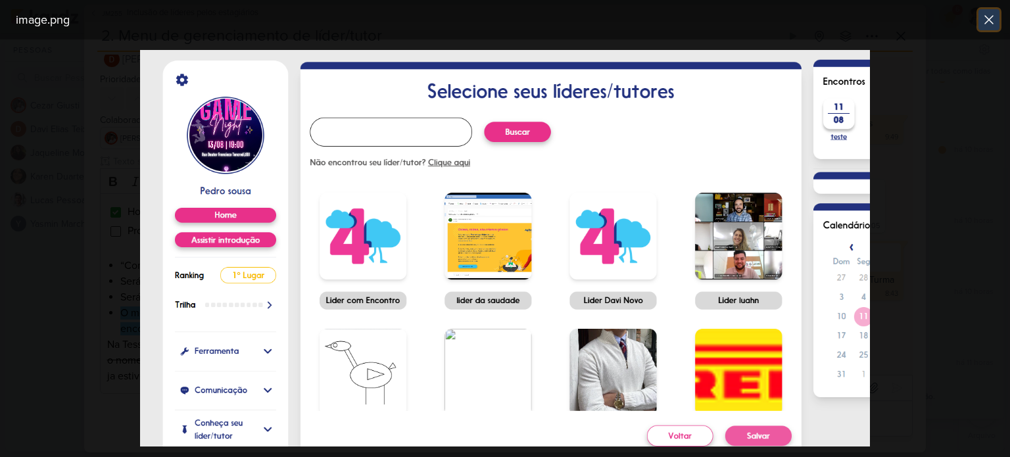
click at [989, 20] on icon at bounding box center [989, 20] width 16 height 16
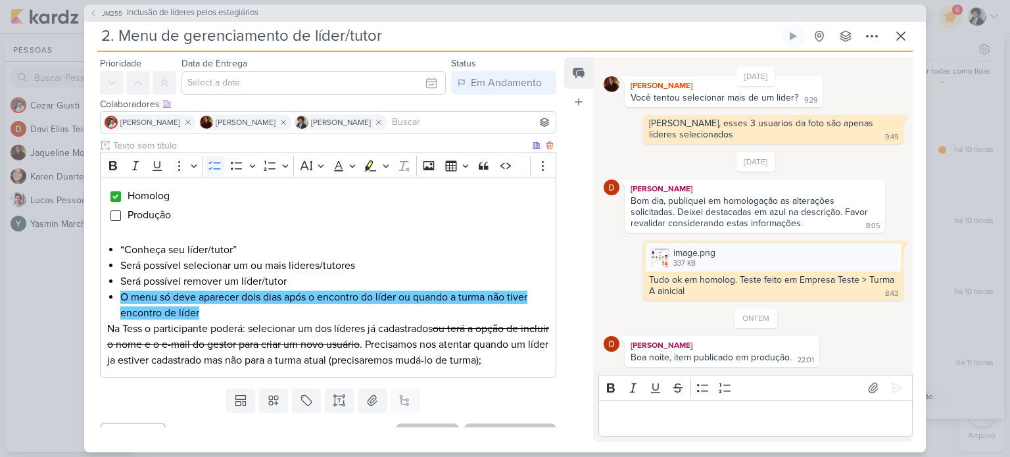
scroll to position [41, 0]
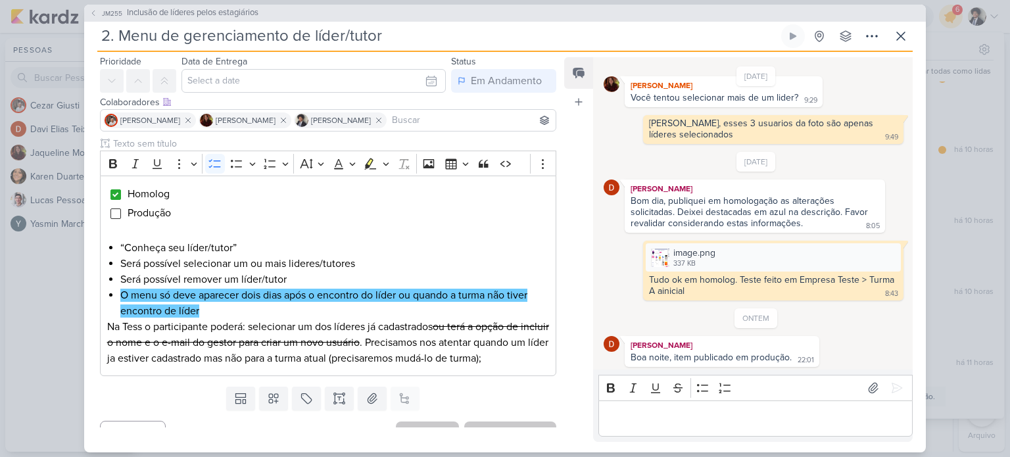
click at [653, 415] on p "Editor editing area: main" at bounding box center [755, 418] width 300 height 16
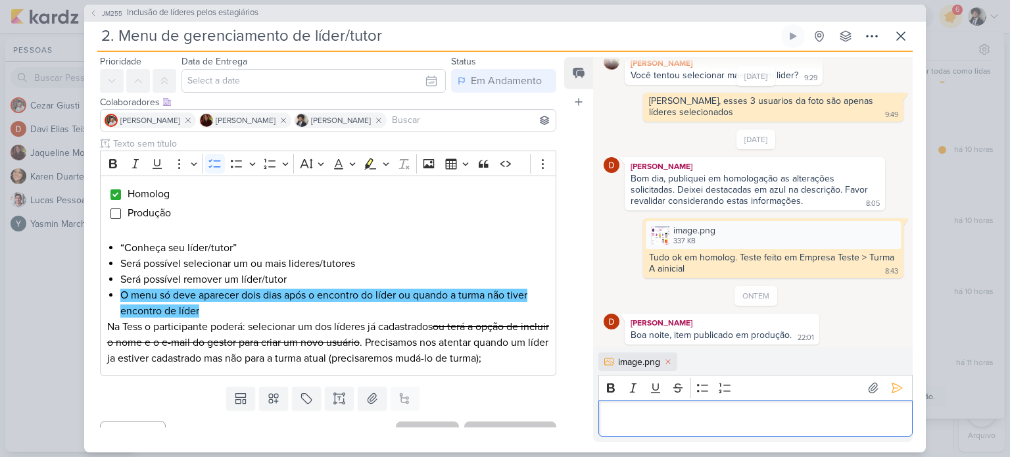
click at [653, 415] on p "Editor editing area: main" at bounding box center [755, 418] width 300 height 16
click at [678, 419] on p "tudo ok aqui." at bounding box center [755, 418] width 300 height 16
click at [669, 365] on icon at bounding box center [668, 362] width 8 height 8
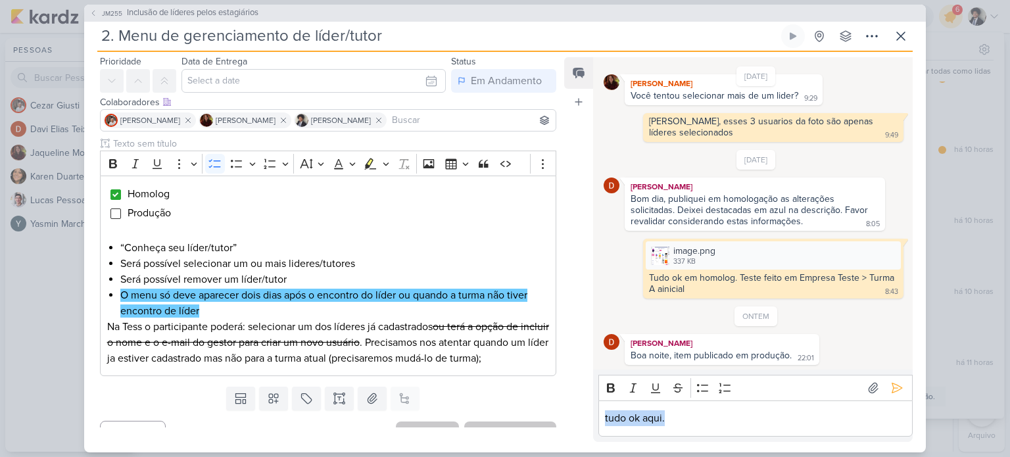
scroll to position [256, 0]
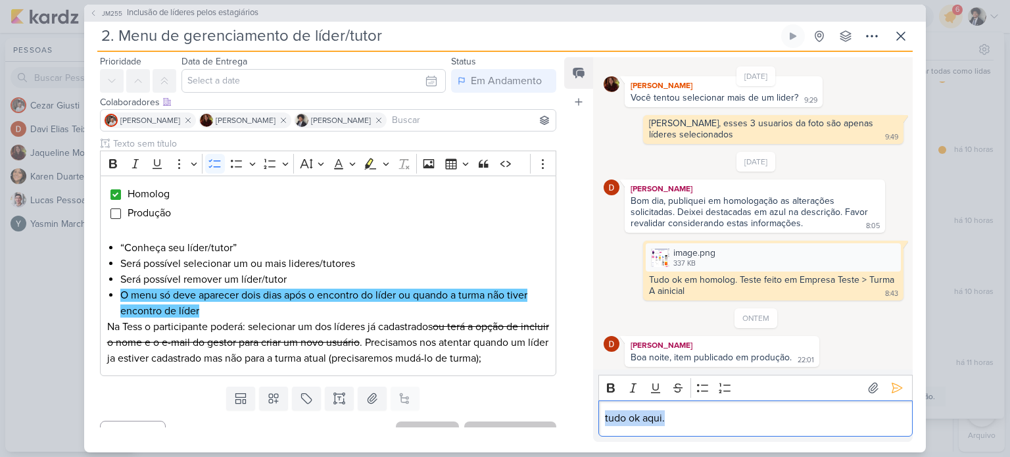
click at [672, 419] on p "tudo ok aqui." at bounding box center [755, 418] width 300 height 16
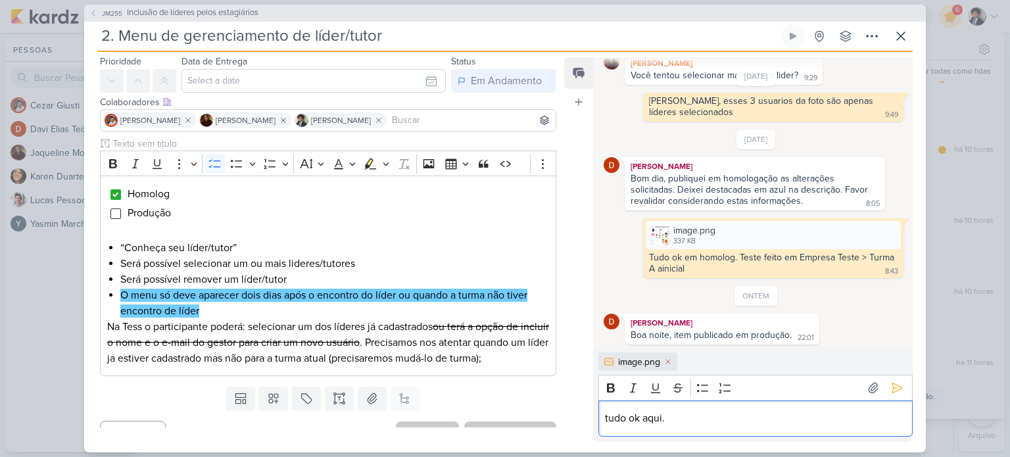
drag, startPoint x: 672, startPoint y: 419, endPoint x: 648, endPoint y: 419, distance: 24.3
click at [648, 419] on p "tudo ok aqui." at bounding box center [755, 418] width 300 height 16
click at [679, 426] on div "tudo ok aqui." at bounding box center [755, 418] width 314 height 36
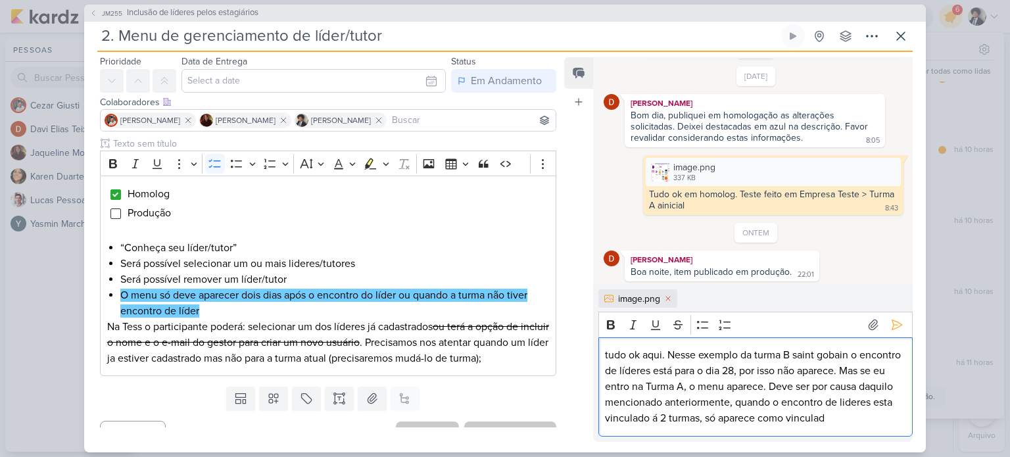
scroll to position [358, 0]
click at [665, 404] on p "tudo ok aqui. Nesse exemplo da turma B saint gobain o encontro de líderes está …" at bounding box center [755, 386] width 300 height 79
click at [690, 423] on p "tudo ok aqui. Nesse exemplo da turma B saint gobain o encontro de líderes está …" at bounding box center [755, 386] width 300 height 79
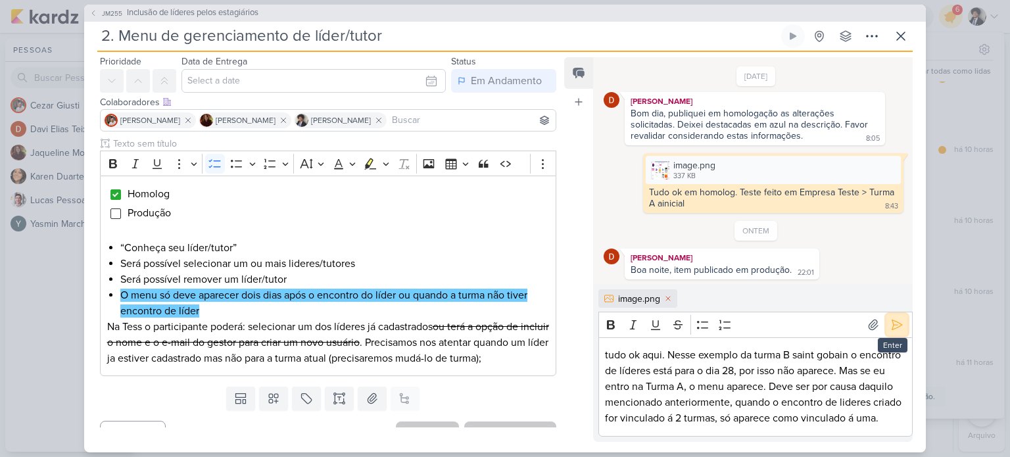
click at [890, 318] on icon at bounding box center [896, 324] width 13 height 13
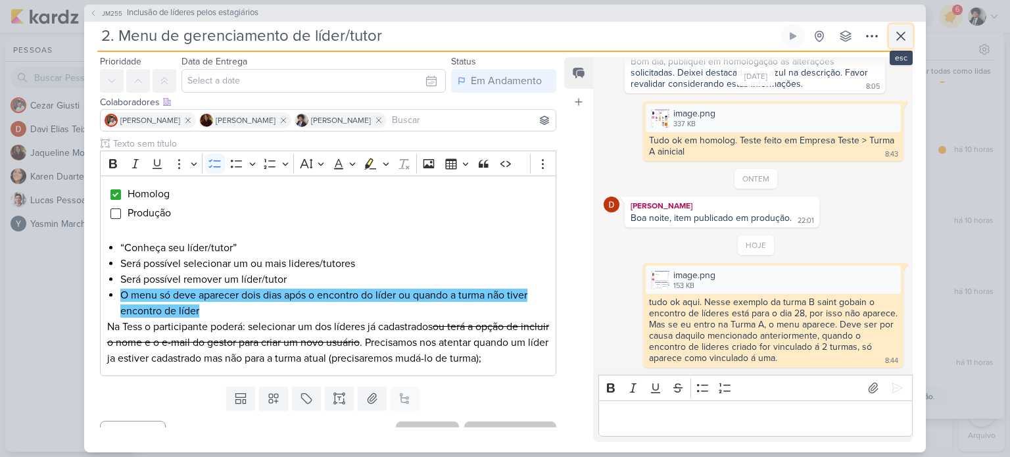
click at [903, 40] on icon at bounding box center [901, 36] width 16 height 16
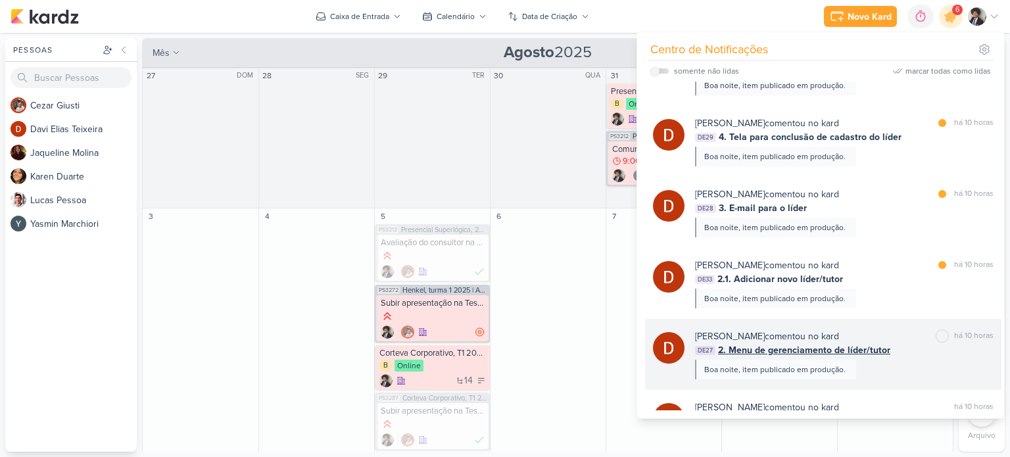
scroll to position [137, 0]
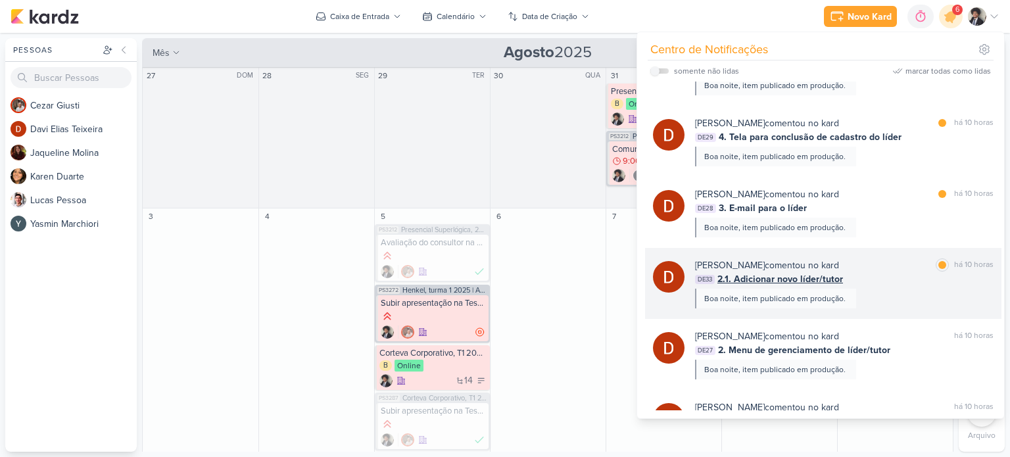
click at [813, 275] on span "2.1. Adicionar novo líder/tutor" at bounding box center [780, 279] width 126 height 14
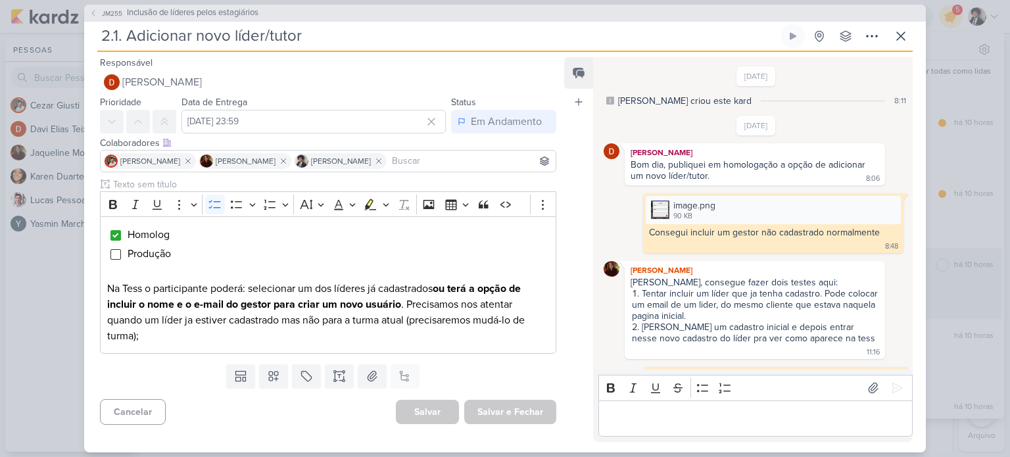
scroll to position [794, 0]
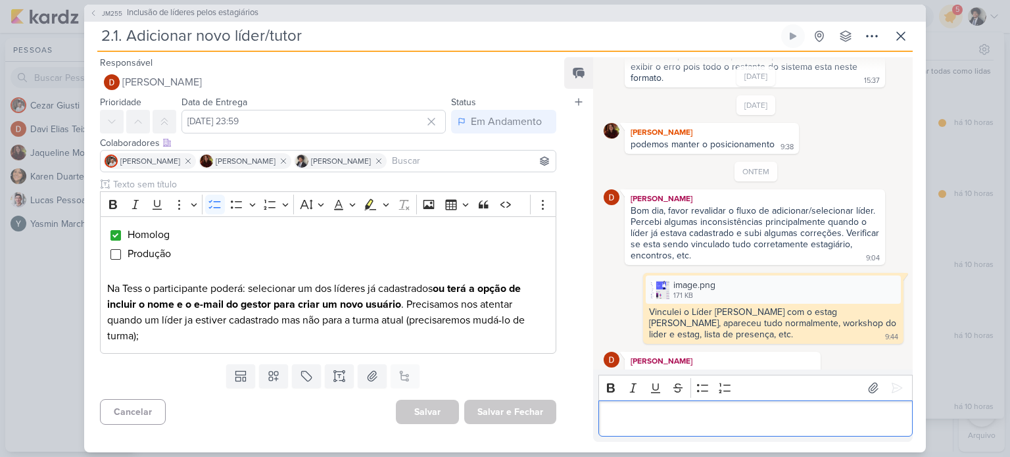
click at [686, 417] on p "Editor editing area: main" at bounding box center [755, 418] width 300 height 16
drag, startPoint x: 692, startPoint y: 275, endPoint x: 669, endPoint y: 273, distance: 23.1
click at [669, 275] on div "image.png 171 KB" at bounding box center [773, 289] width 255 height 28
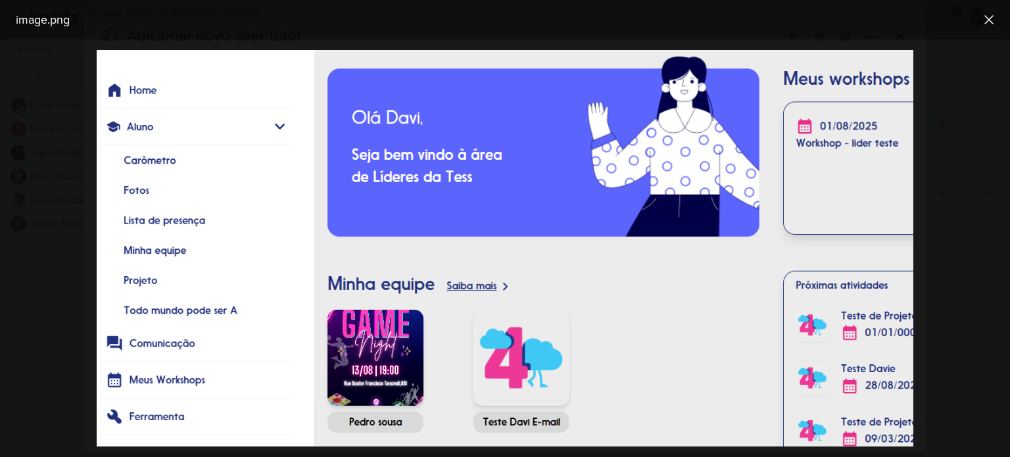
click at [955, 181] on div at bounding box center [505, 247] width 1010 height 417
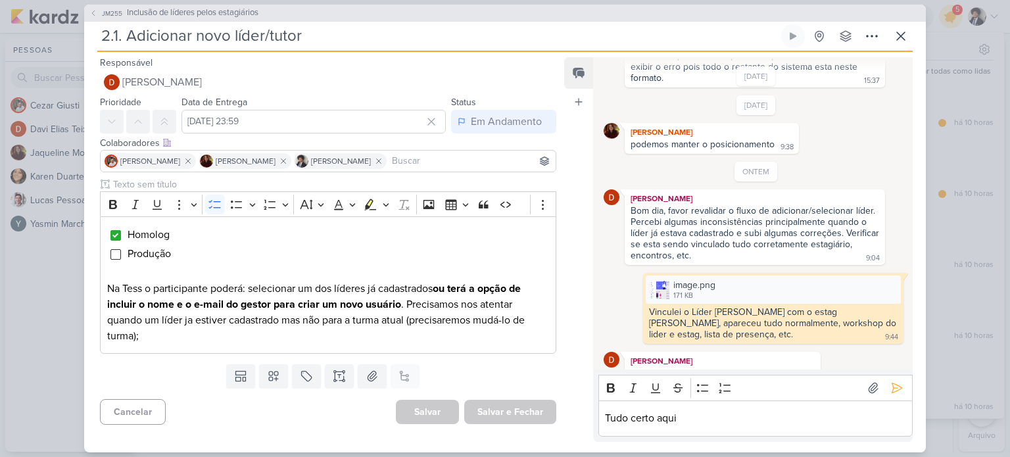
click at [717, 423] on p "Tudo certo aqui" at bounding box center [755, 418] width 300 height 16
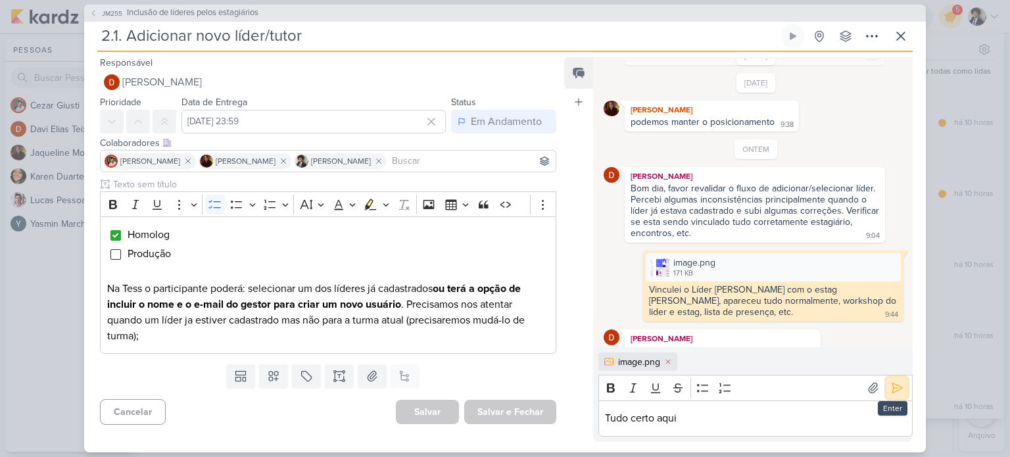
click at [890, 389] on icon at bounding box center [896, 387] width 13 height 13
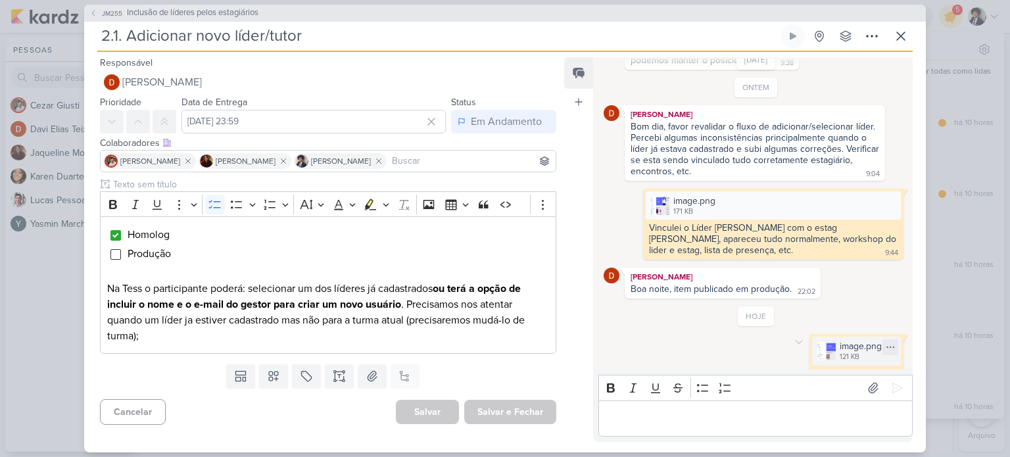
click at [832, 337] on div "image.png 121 KB" at bounding box center [856, 351] width 89 height 28
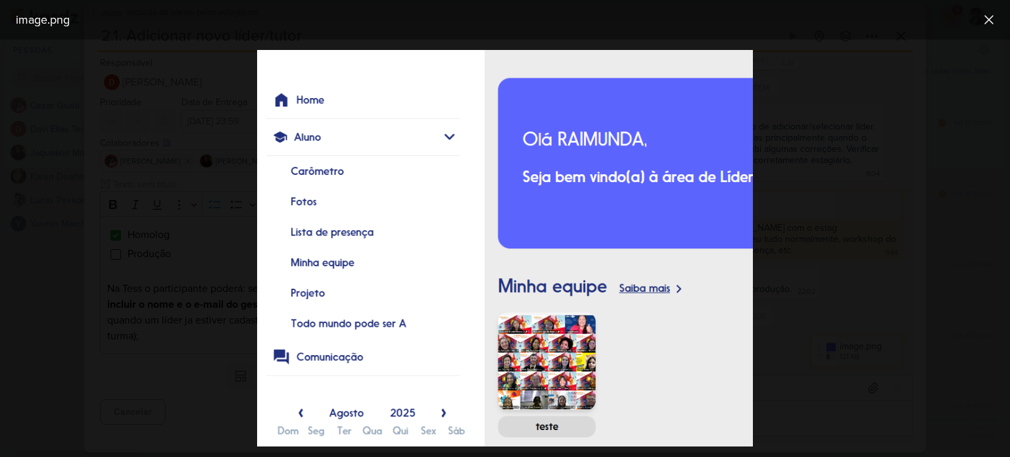
click at [830, 233] on div at bounding box center [505, 247] width 1010 height 417
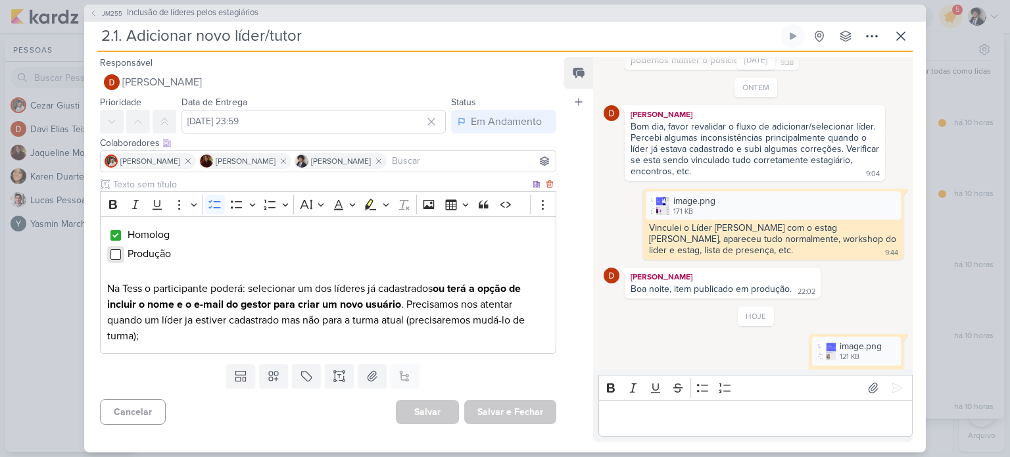
click at [113, 255] on input "Editor editing area: main" at bounding box center [115, 254] width 11 height 11
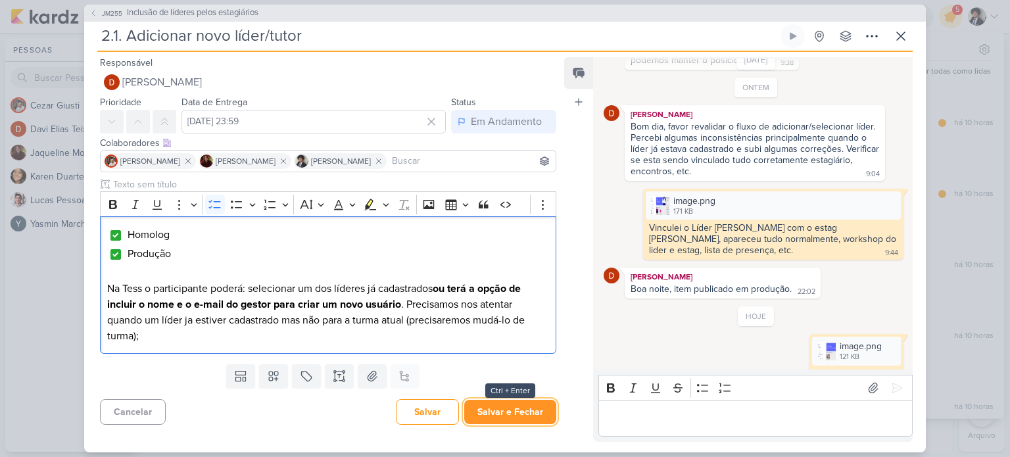
click at [525, 412] on button "Salvar e Fechar" at bounding box center [510, 412] width 92 height 24
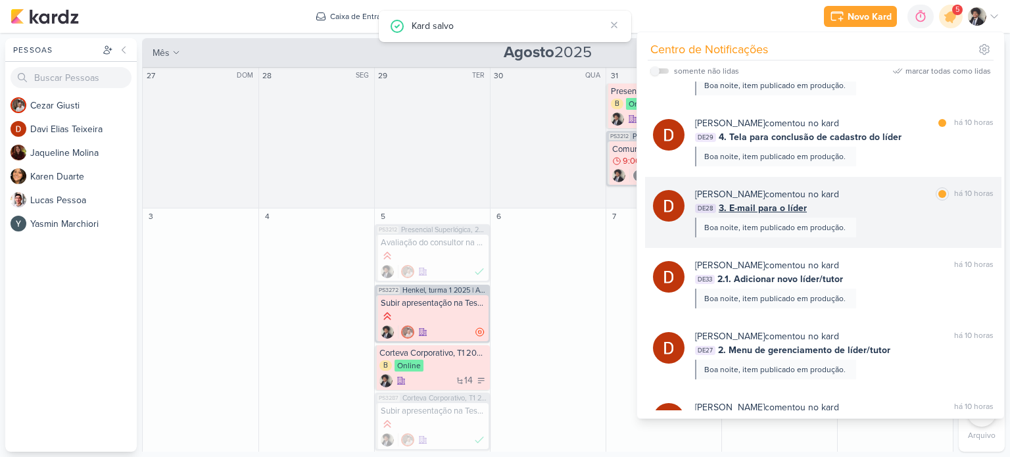
click at [799, 202] on span "3. E-mail para o líder" at bounding box center [763, 208] width 88 height 14
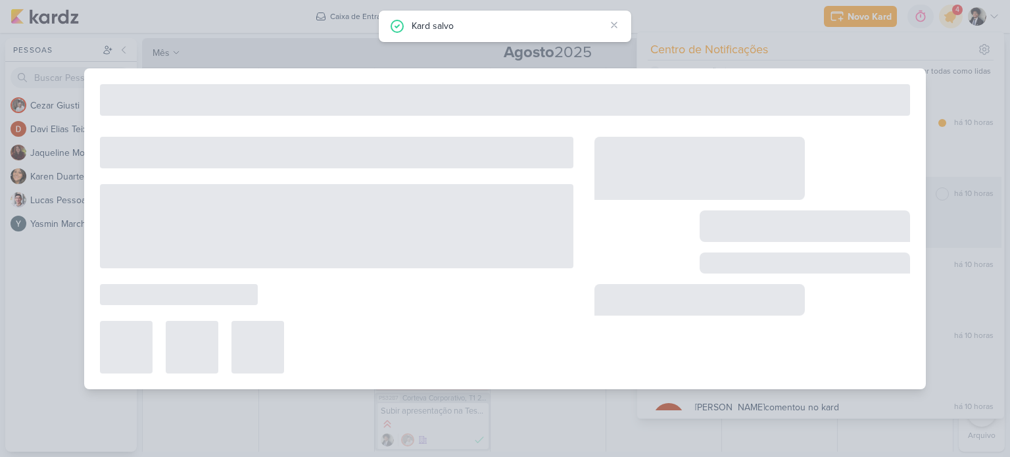
type input "3. E-mail para o líder"
type input "[DATE] 23:59"
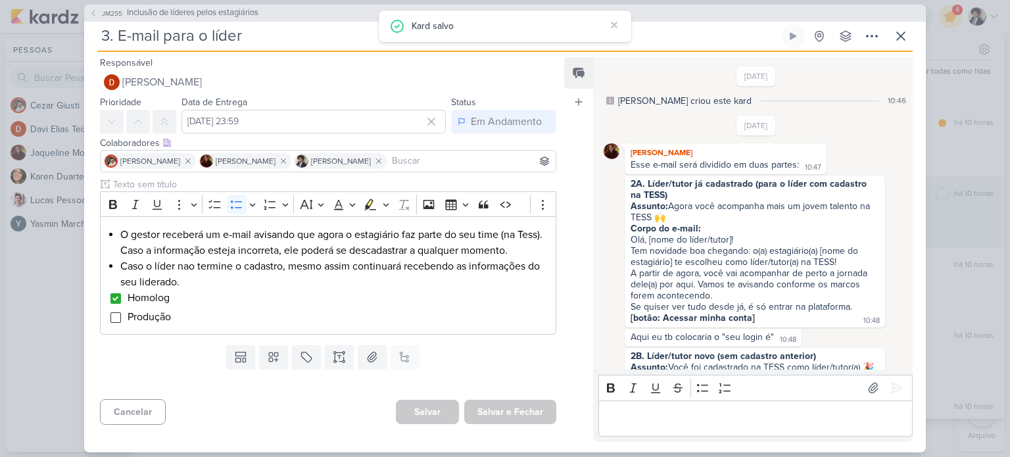
scroll to position [820, 0]
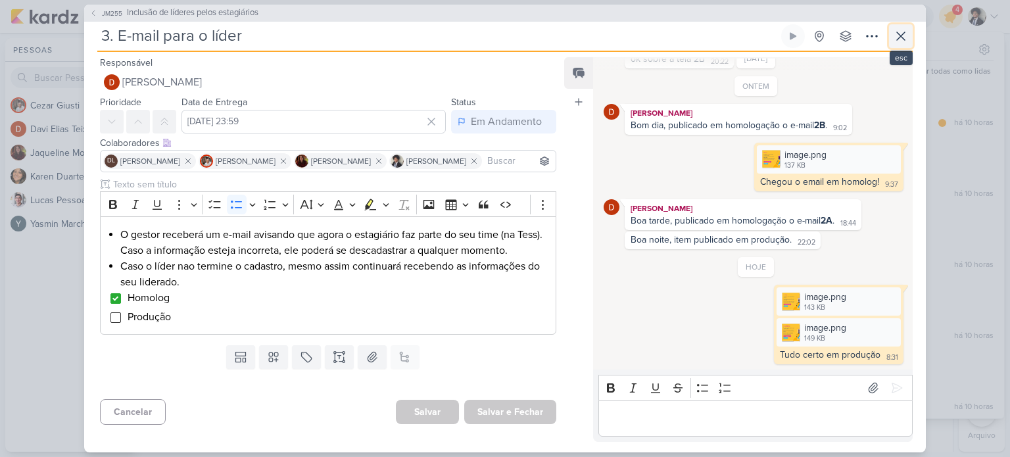
click at [899, 36] on icon at bounding box center [901, 36] width 8 height 8
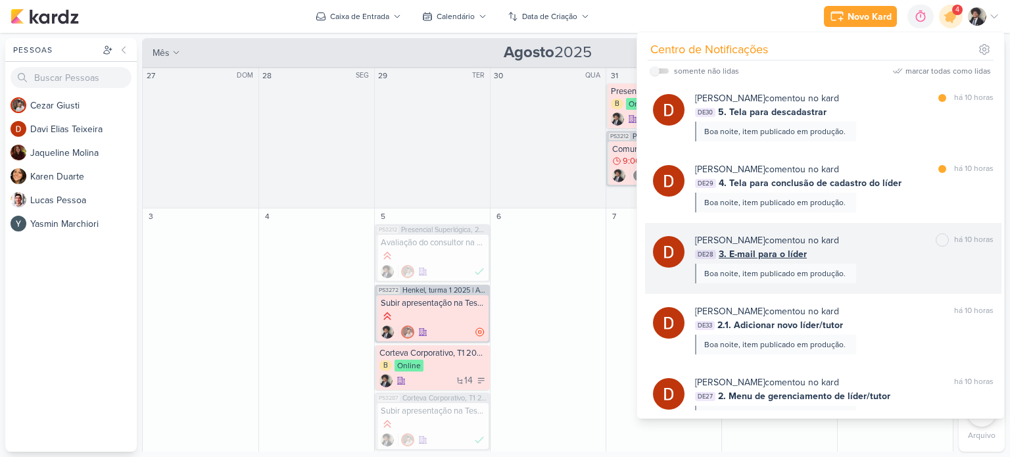
scroll to position [87, 0]
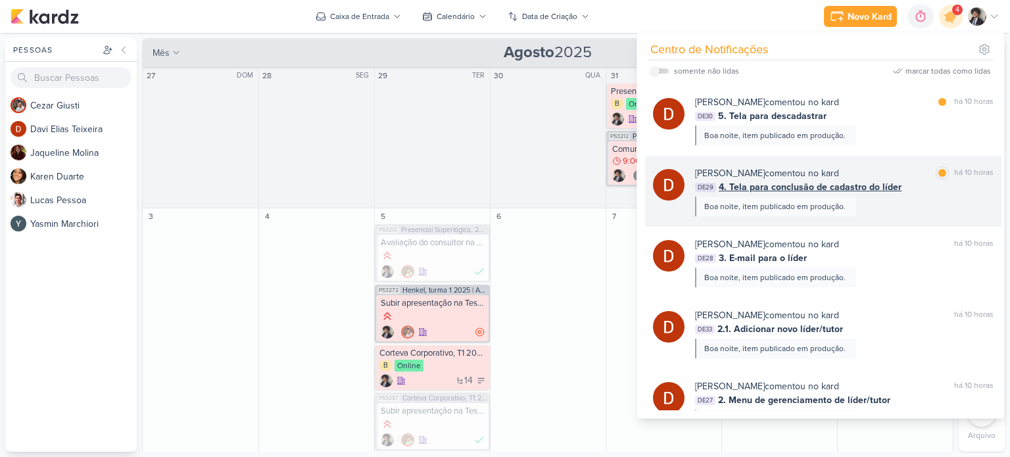
click at [828, 183] on span "4. Tela para conclusão de cadastro do líder" at bounding box center [810, 187] width 183 height 14
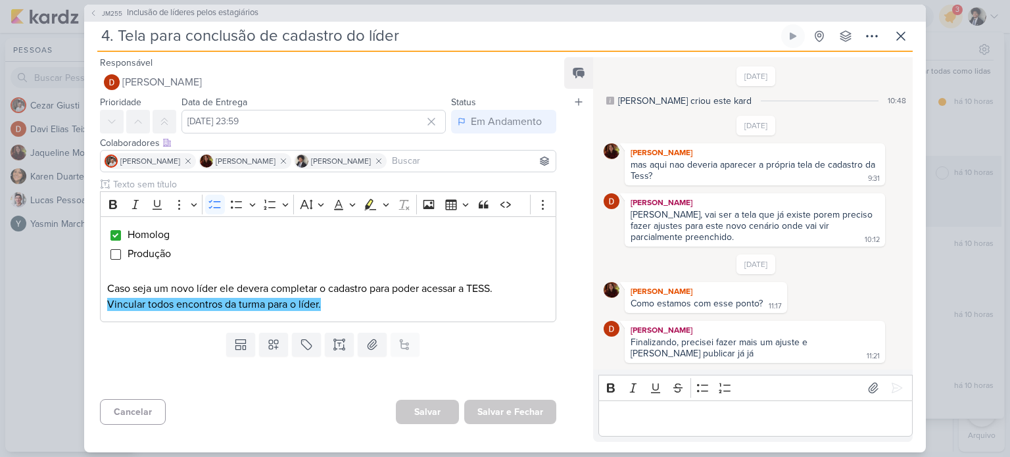
scroll to position [680, 0]
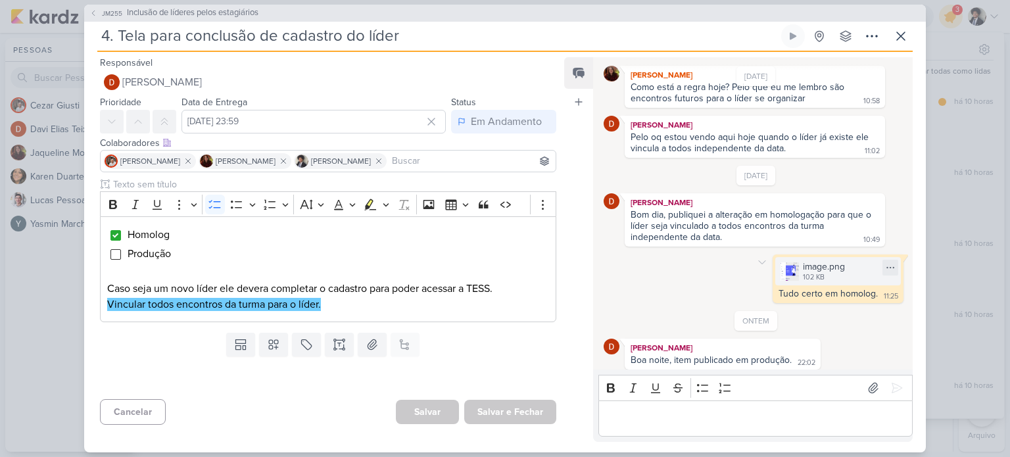
click at [810, 262] on div "image.png" at bounding box center [824, 267] width 42 height 14
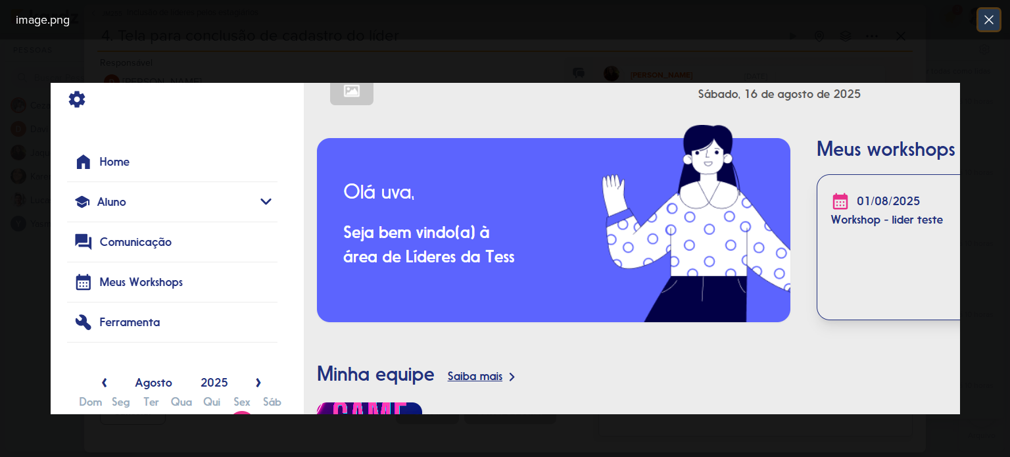
click at [986, 16] on icon at bounding box center [989, 20] width 16 height 16
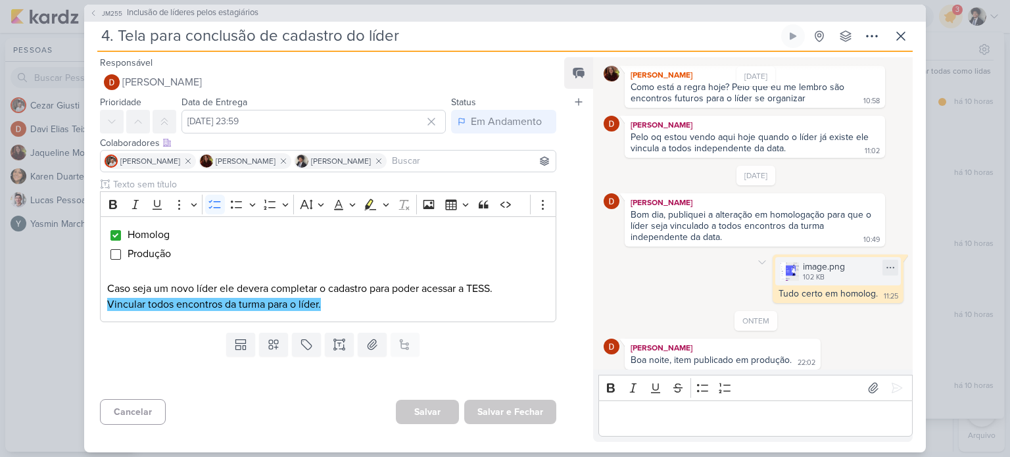
click at [818, 272] on div "102 KB" at bounding box center [824, 277] width 42 height 11
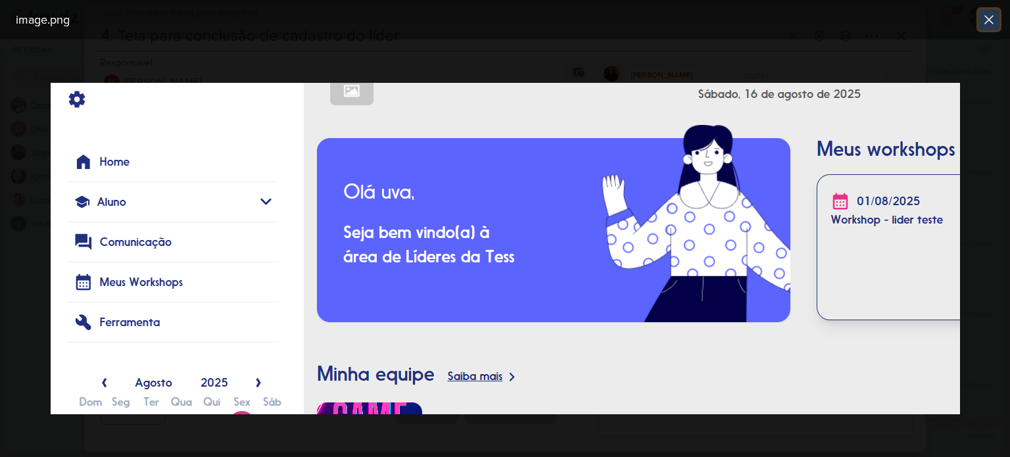
click at [985, 18] on icon at bounding box center [989, 20] width 16 height 16
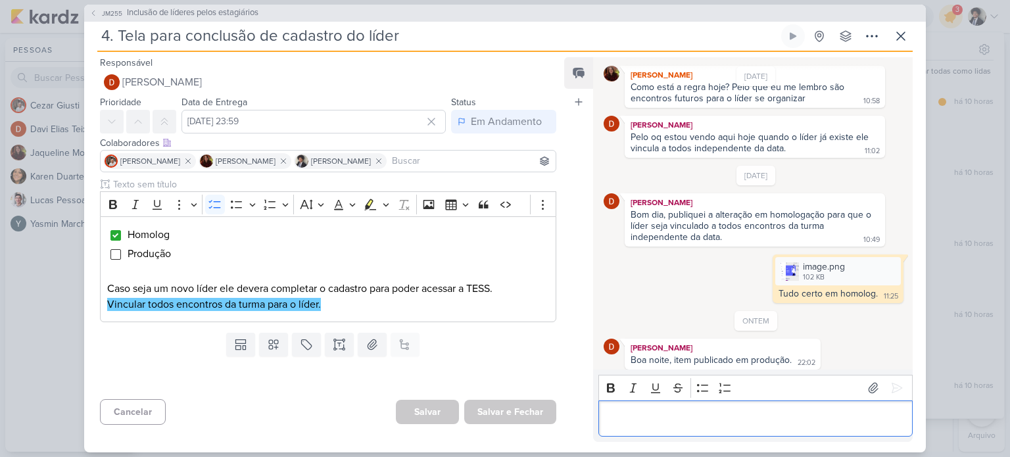
click at [667, 421] on p "Editor editing area: main" at bounding box center [755, 418] width 300 height 16
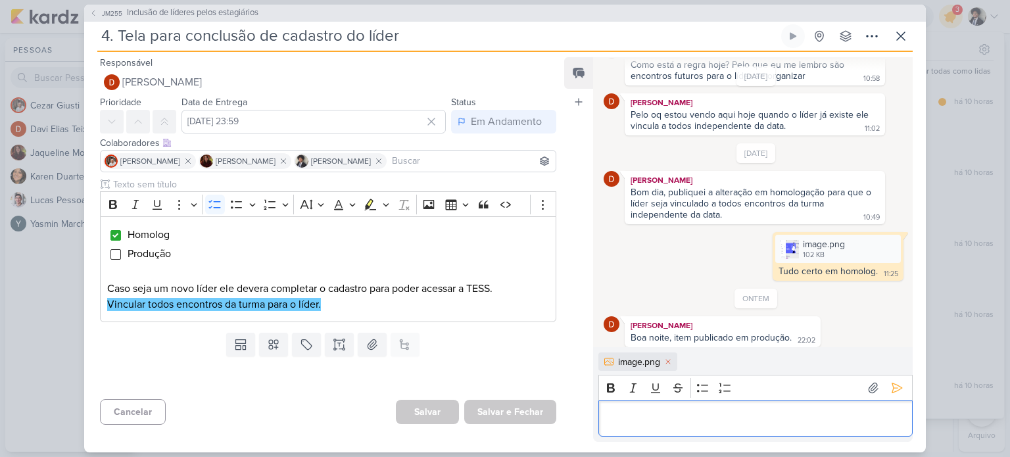
click at [672, 421] on p "Editor editing area: main" at bounding box center [755, 418] width 300 height 16
click at [116, 256] on input "Editor editing area: main" at bounding box center [115, 254] width 11 height 11
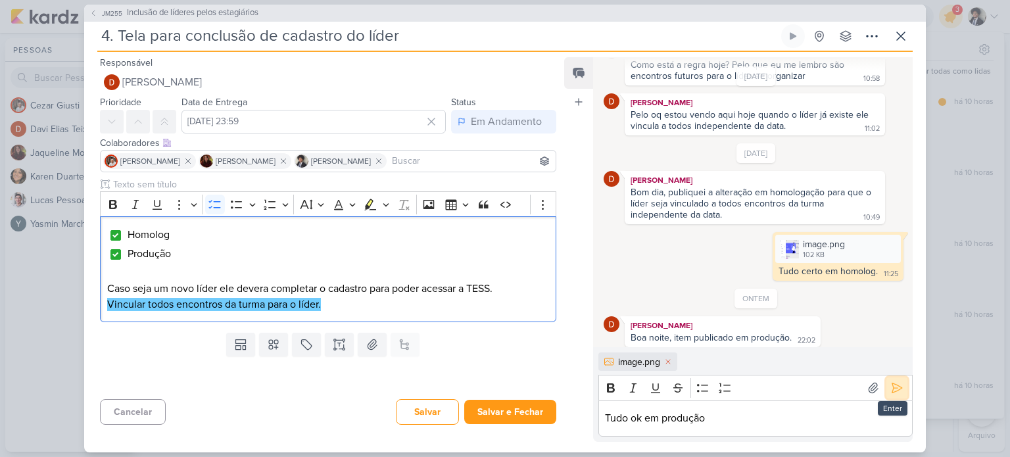
click at [892, 392] on icon at bounding box center [897, 388] width 10 height 10
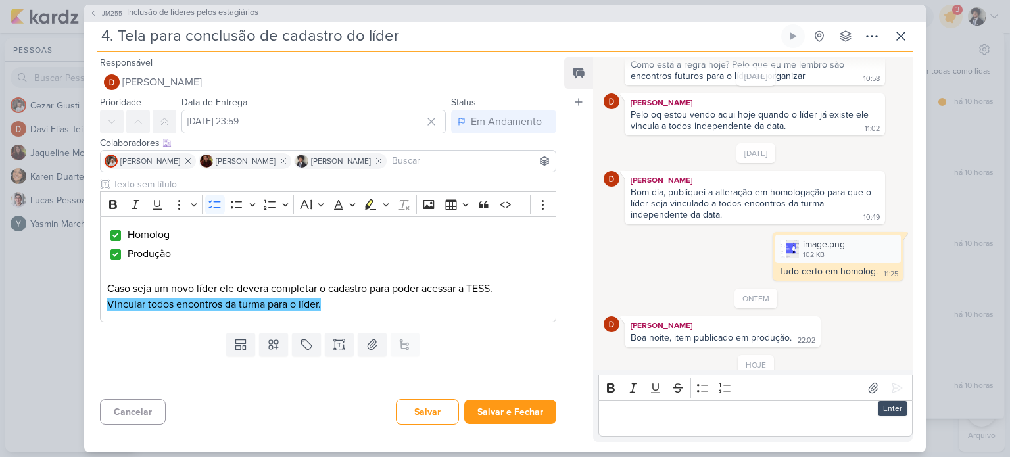
scroll to position [764, 0]
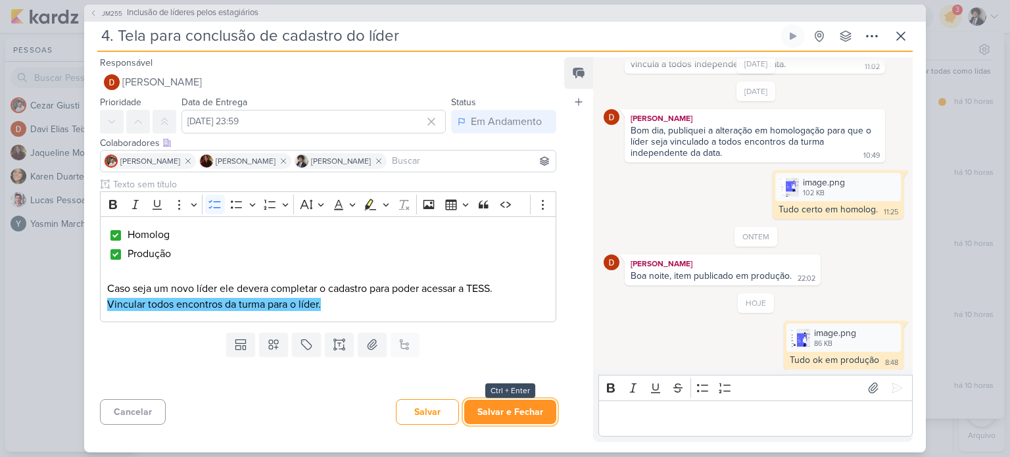
click at [523, 412] on button "Salvar e Fechar" at bounding box center [510, 412] width 92 height 24
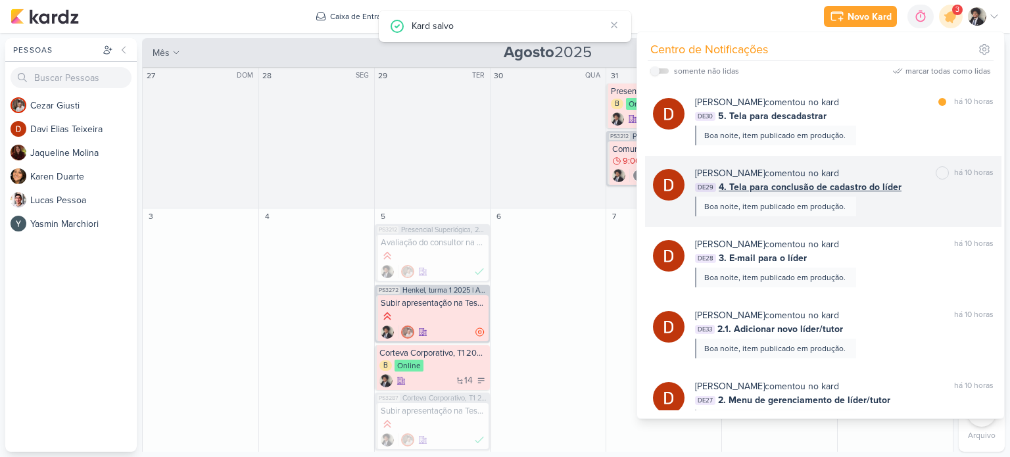
scroll to position [0, 0]
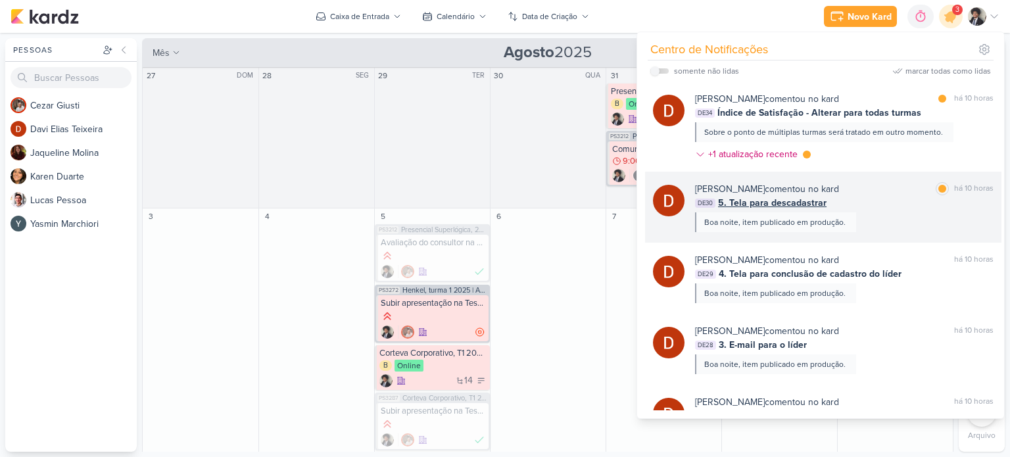
click at [793, 202] on span "5. Tela para descadastrar" at bounding box center [772, 203] width 108 height 14
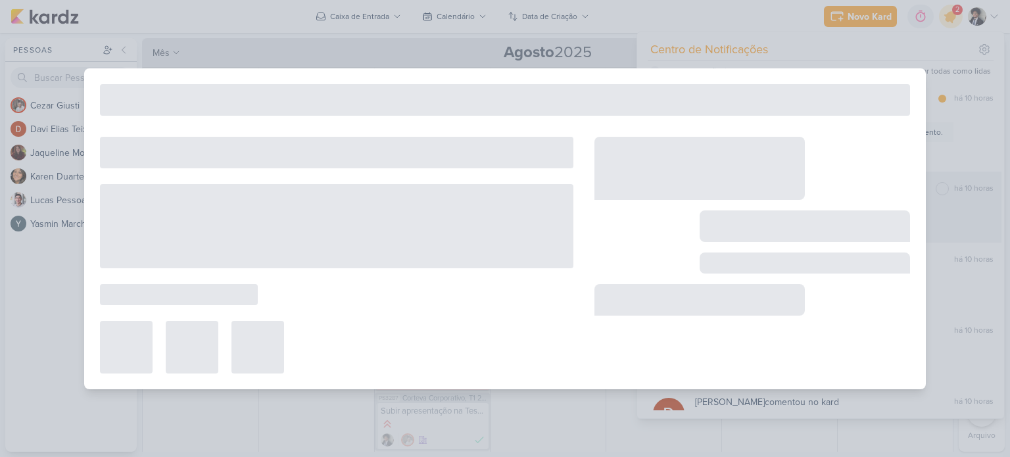
type input "5. Tela para descadastrar"
type input "[DATE] 23:59"
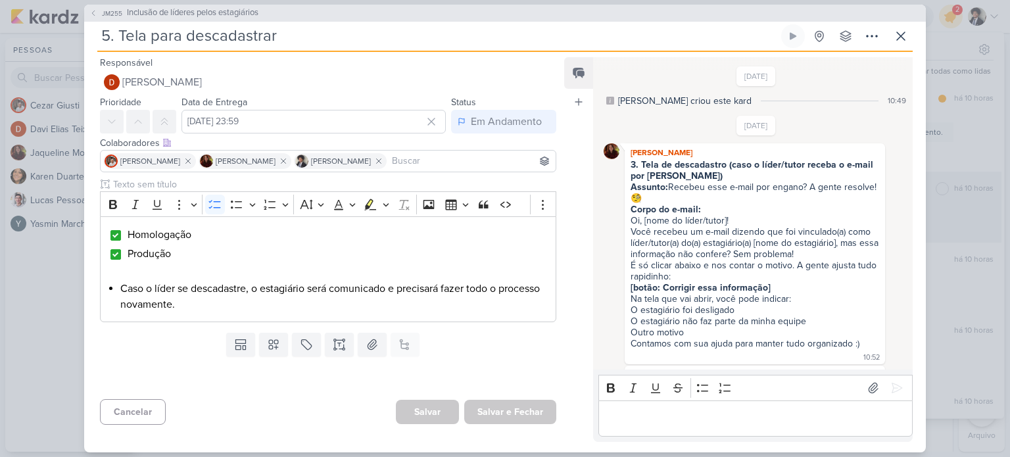
scroll to position [997, 0]
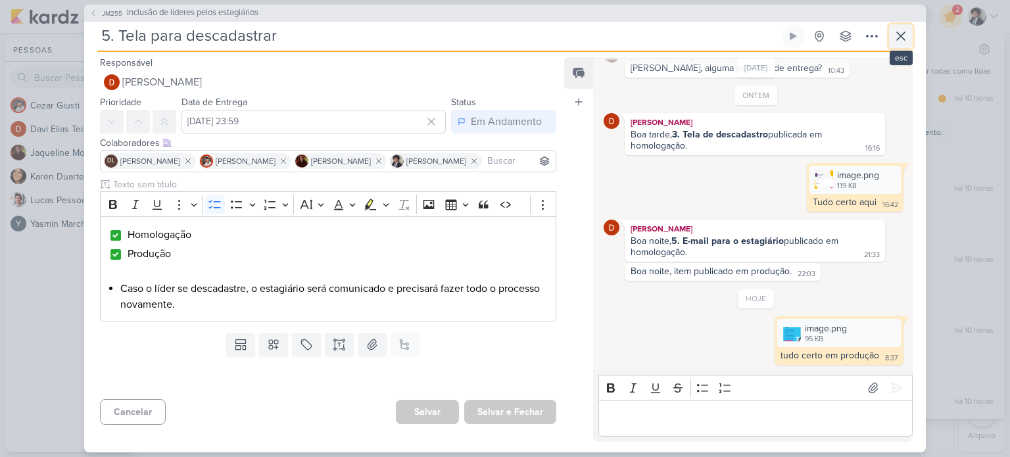
click at [900, 41] on icon at bounding box center [901, 36] width 16 height 16
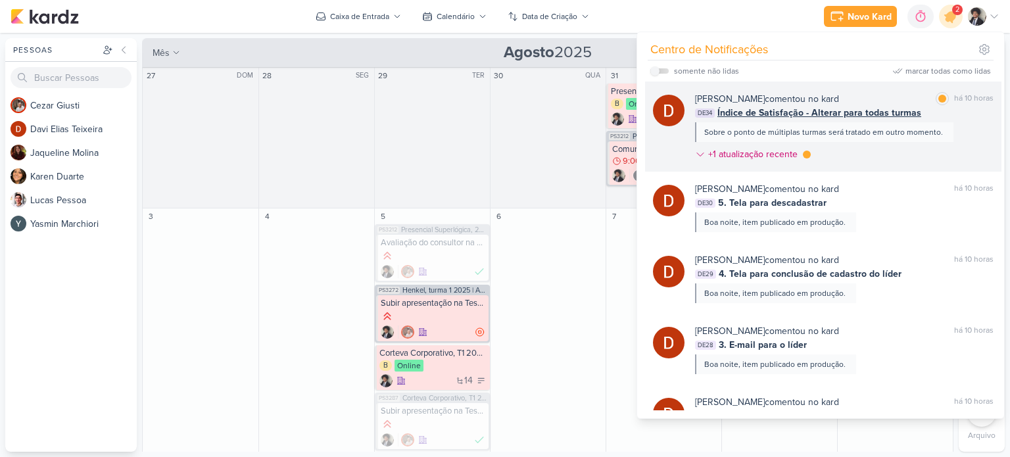
click at [795, 113] on span "Índice de Satisfação - Alterar para todas turmas" at bounding box center [819, 113] width 204 height 14
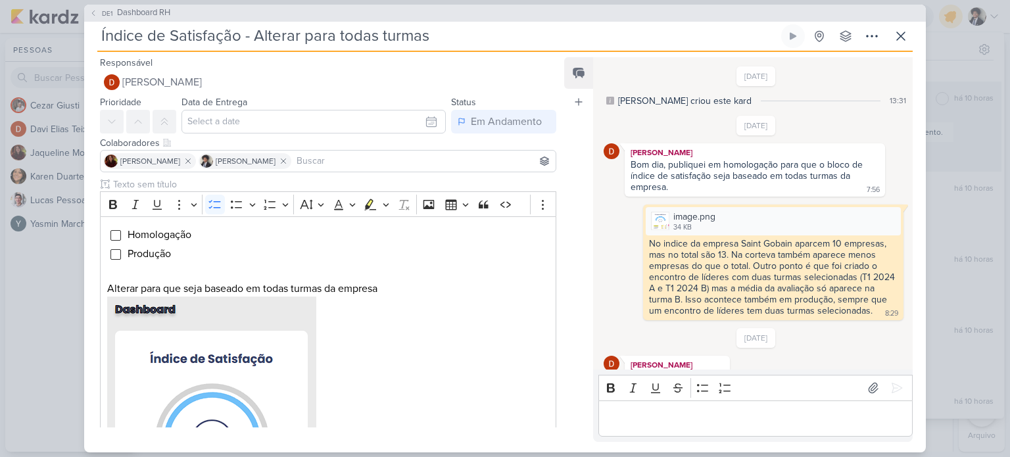
scroll to position [287, 0]
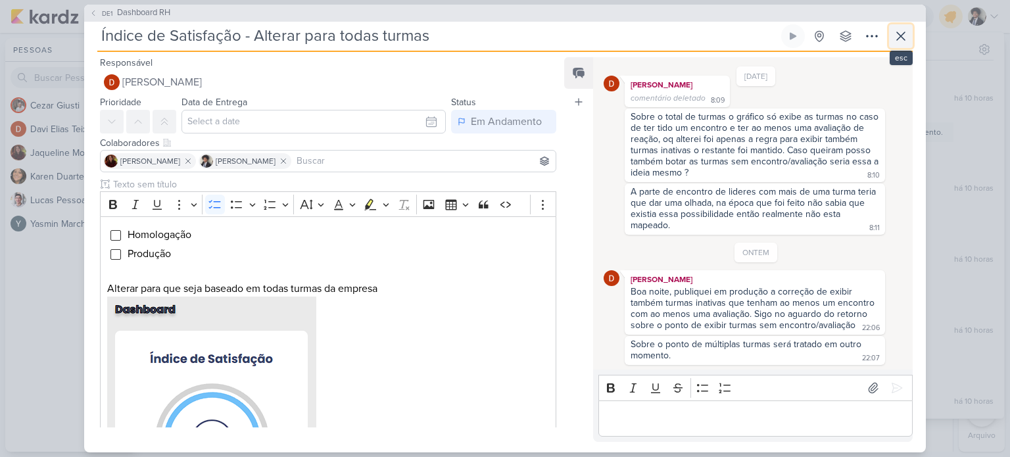
click at [901, 40] on icon at bounding box center [901, 36] width 16 height 16
